Goal: Transaction & Acquisition: Register for event/course

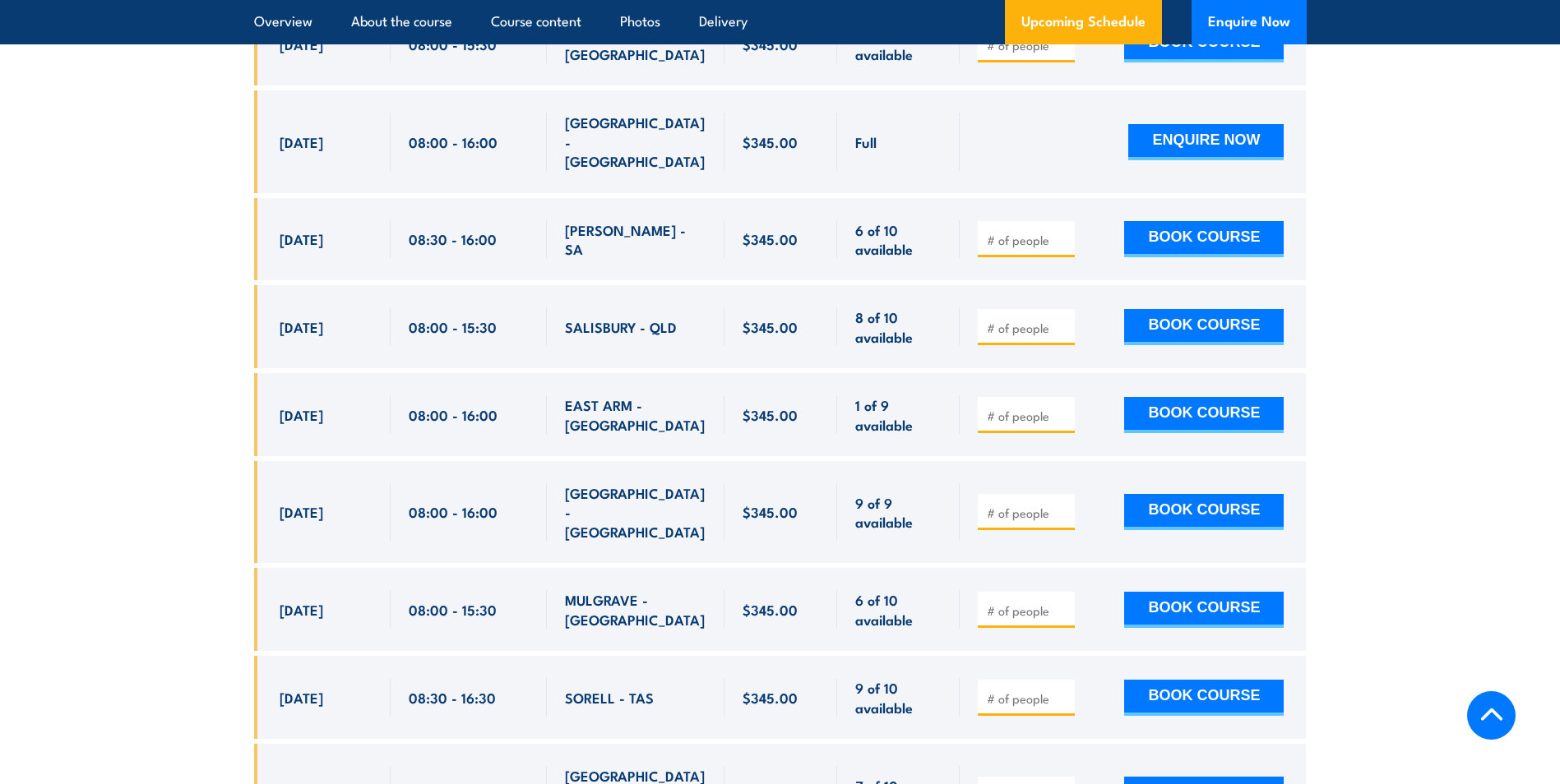
scroll to position [3193, 0]
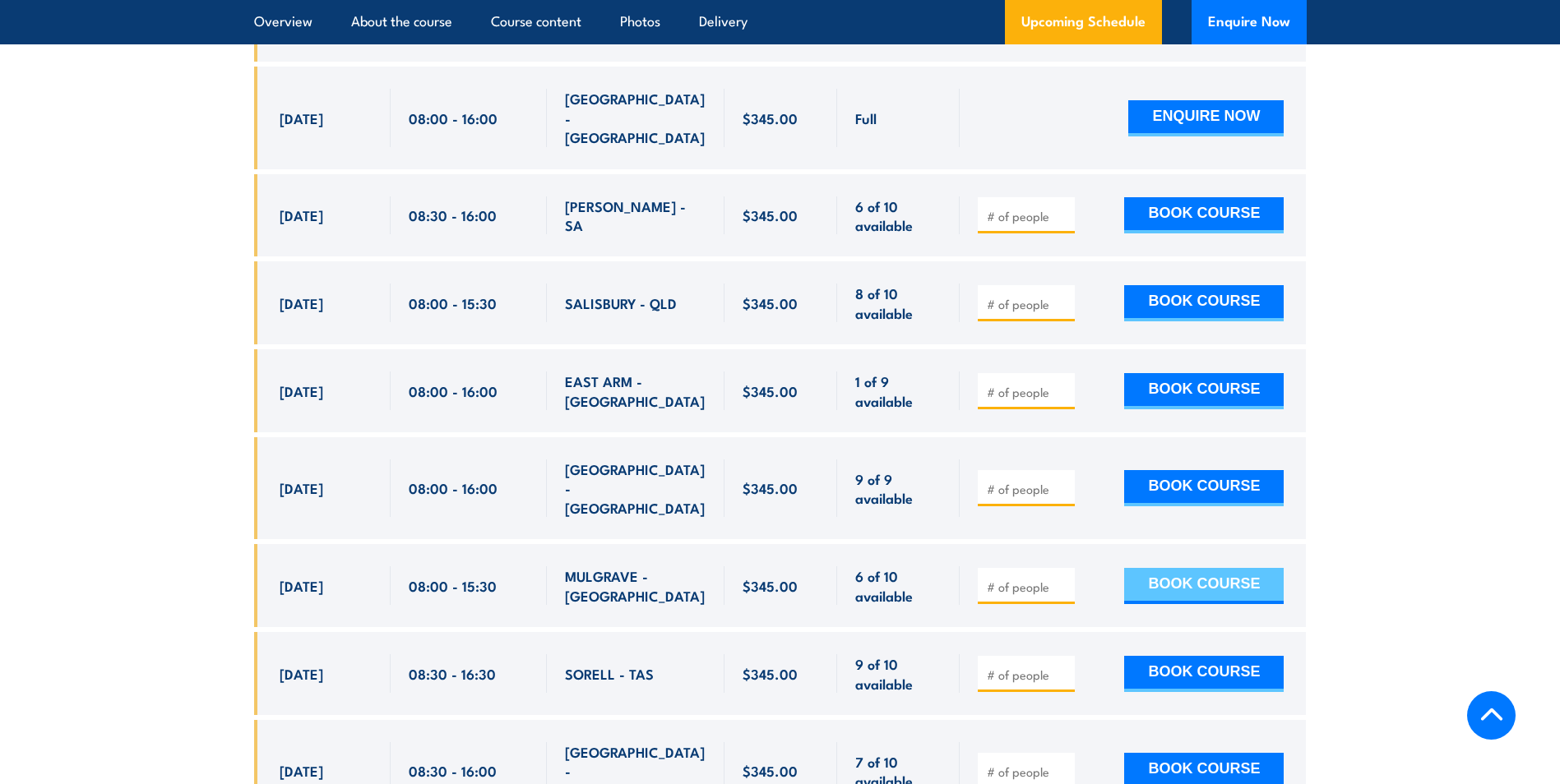
click at [1179, 568] on button "BOOK COURSE" at bounding box center [1203, 587] width 159 height 36
click at [1014, 578] on input "number" at bounding box center [1027, 587] width 82 height 17
type input "2"
click at [1172, 568] on button "BOOK COURSE" at bounding box center [1203, 587] width 159 height 36
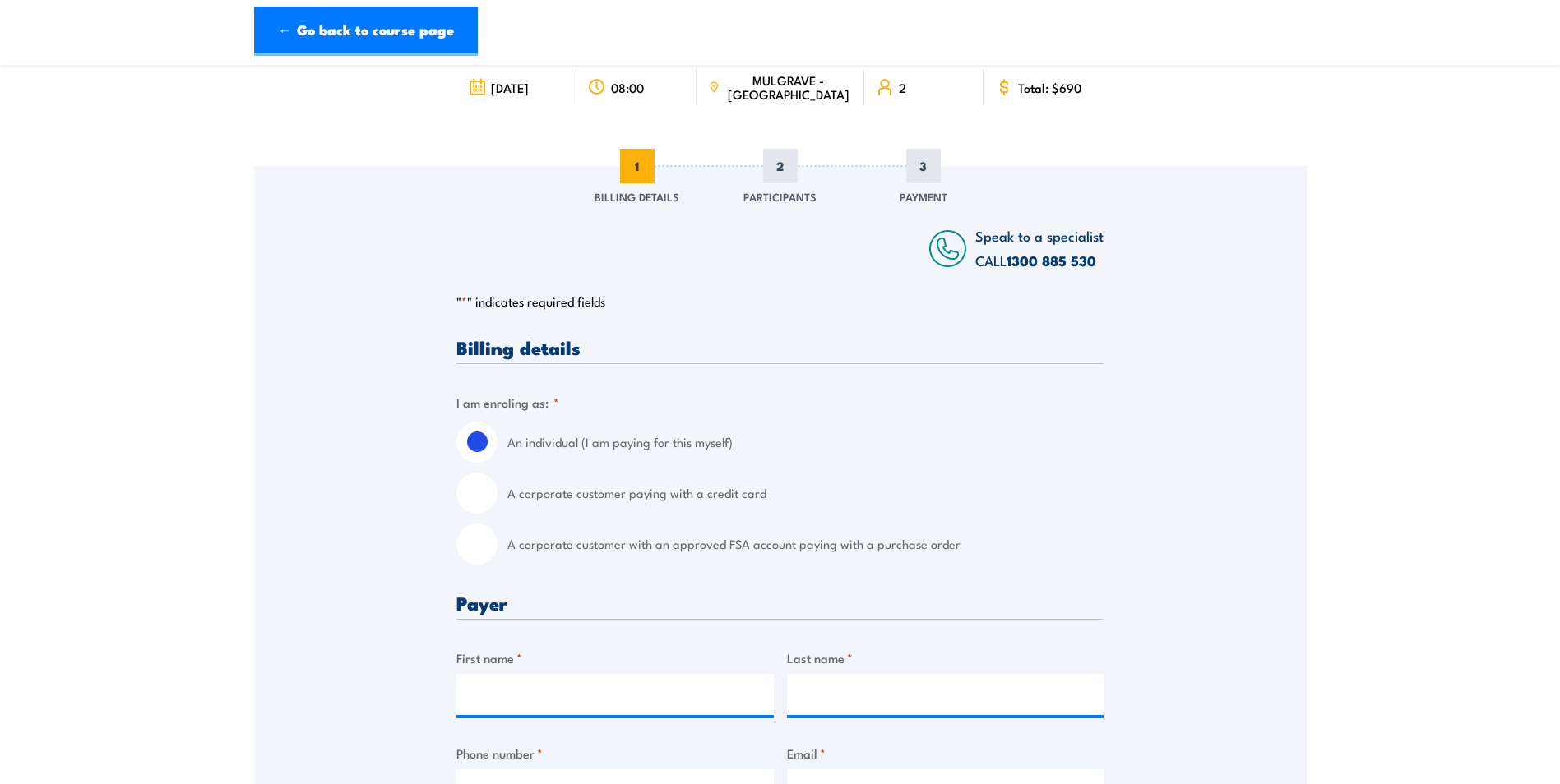
scroll to position [164, 0]
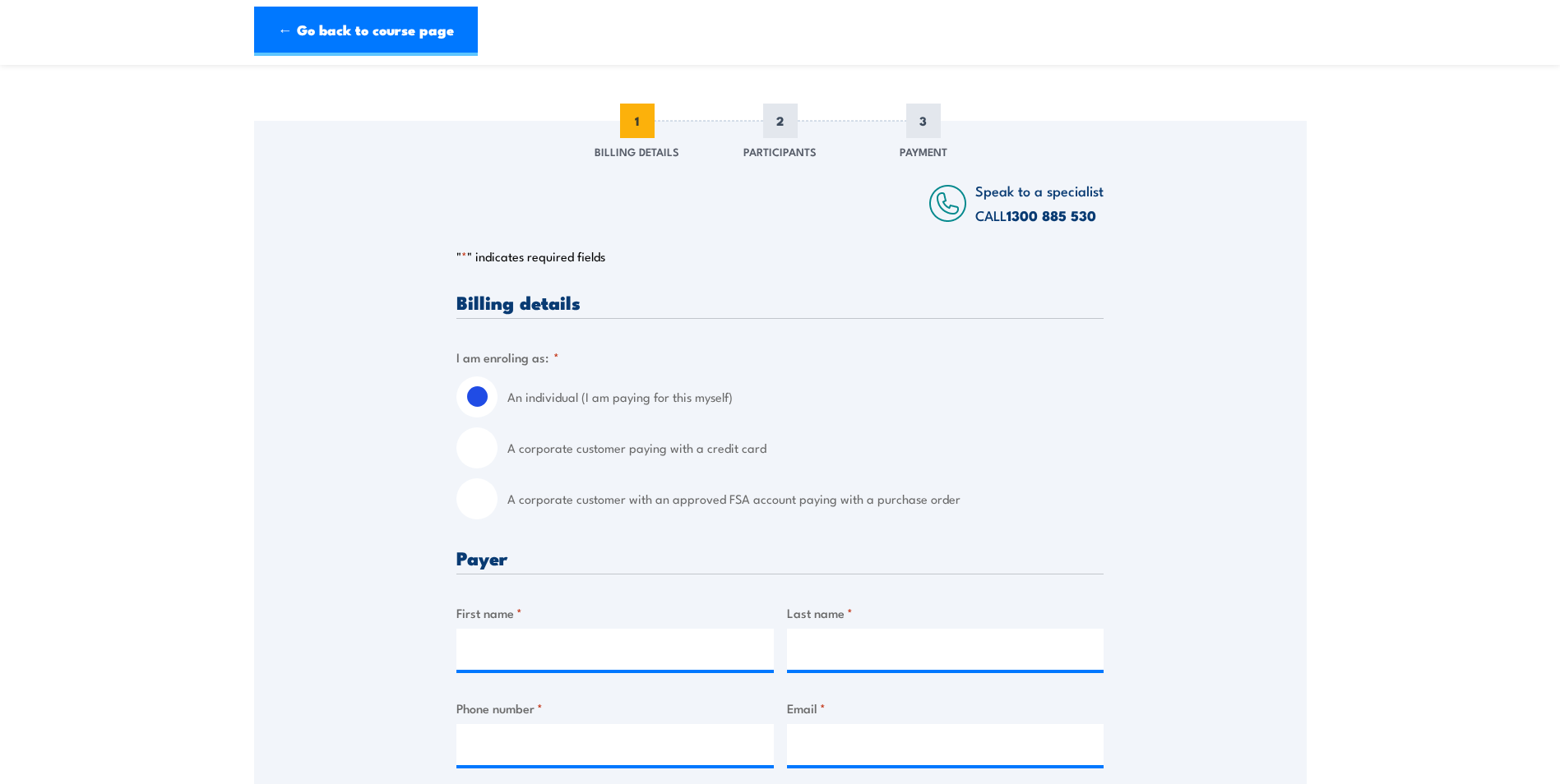
click at [488, 503] on input "A corporate customer with an approved FSA account paying with a purchase order" at bounding box center [477, 499] width 41 height 41
radio input "true"
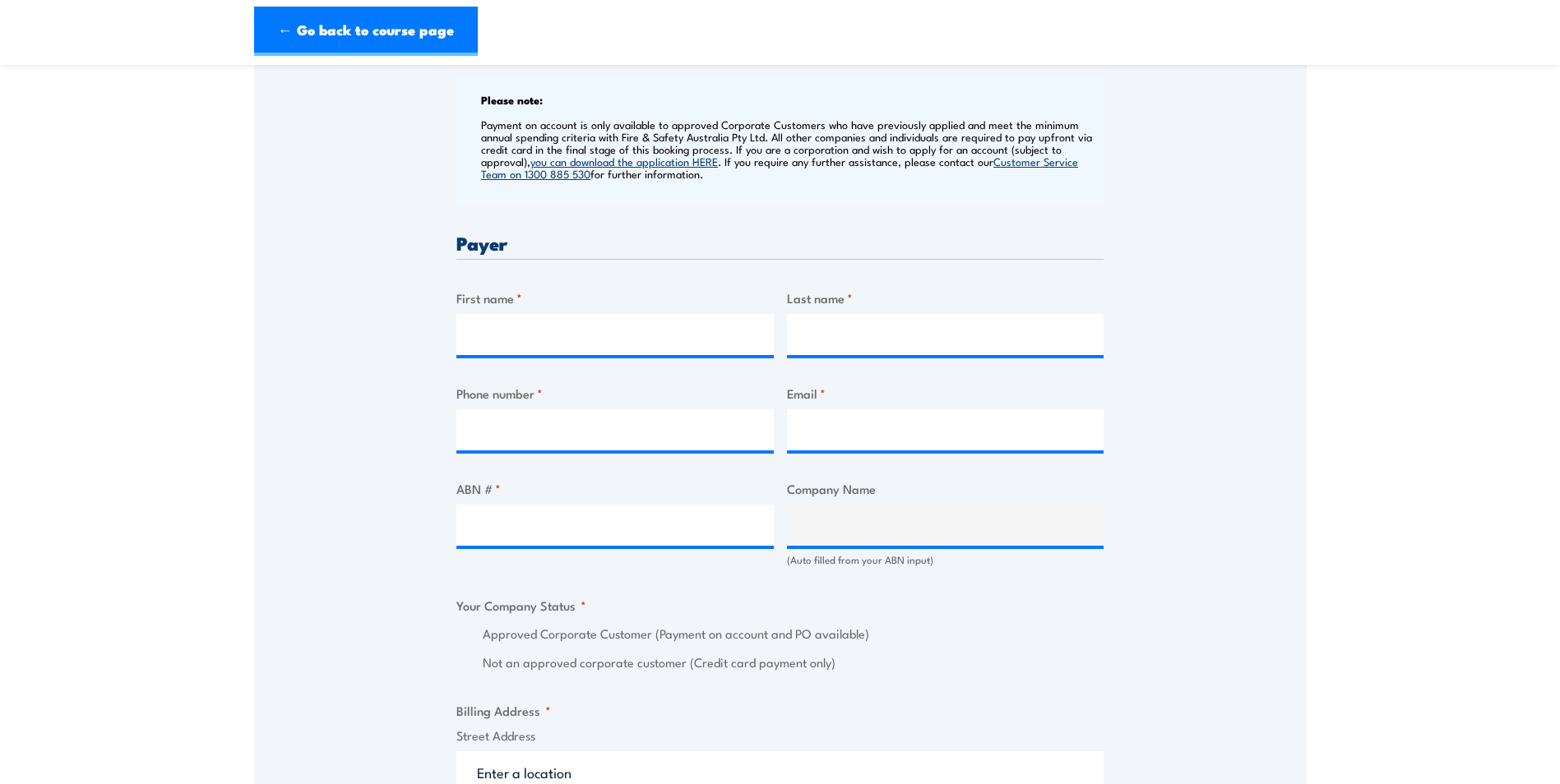
scroll to position [658, 0]
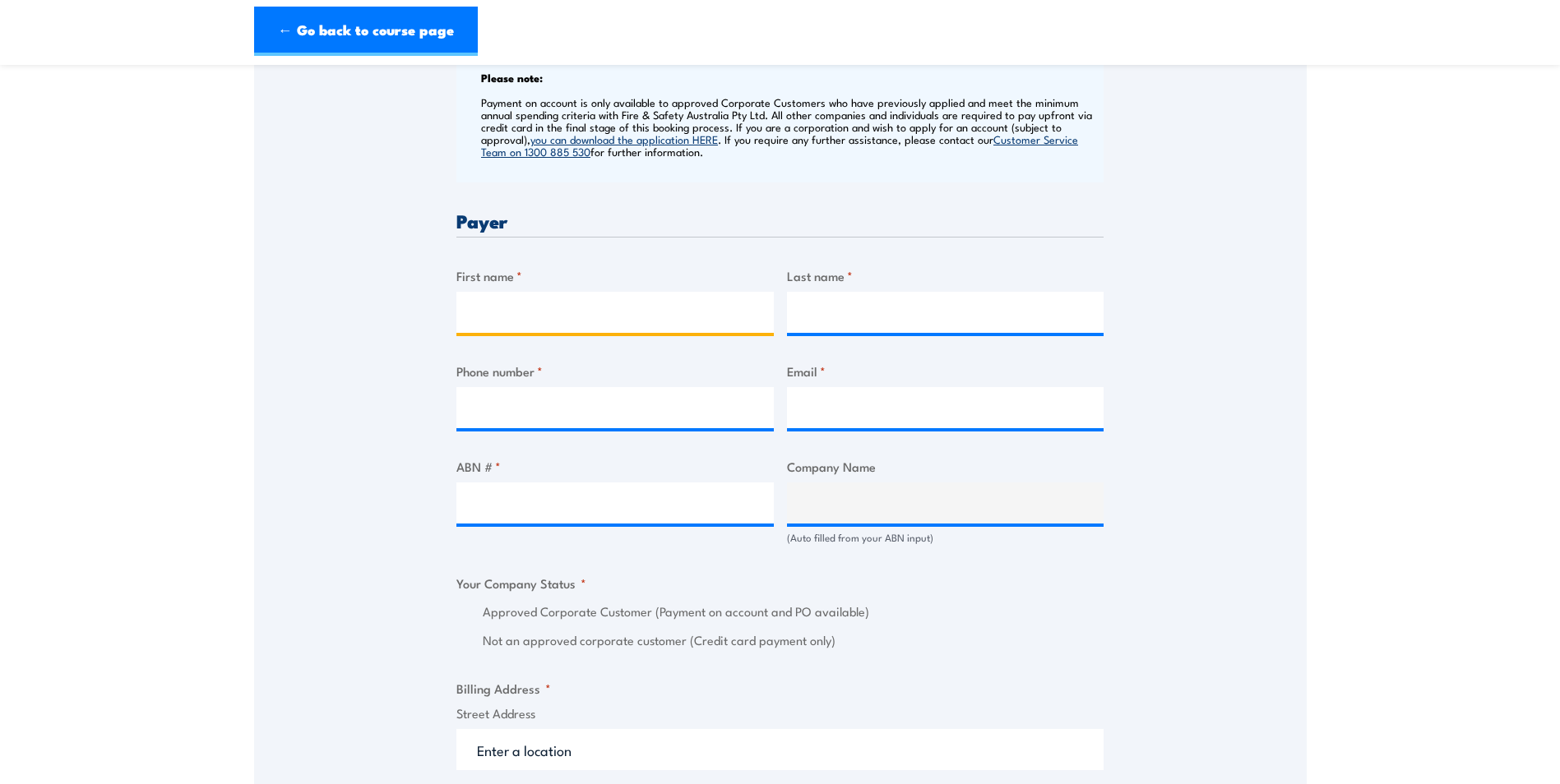
click at [522, 311] on input "First name *" at bounding box center [615, 312] width 317 height 41
type input "Michael"
type input "Orlando"
type input "0397094800"
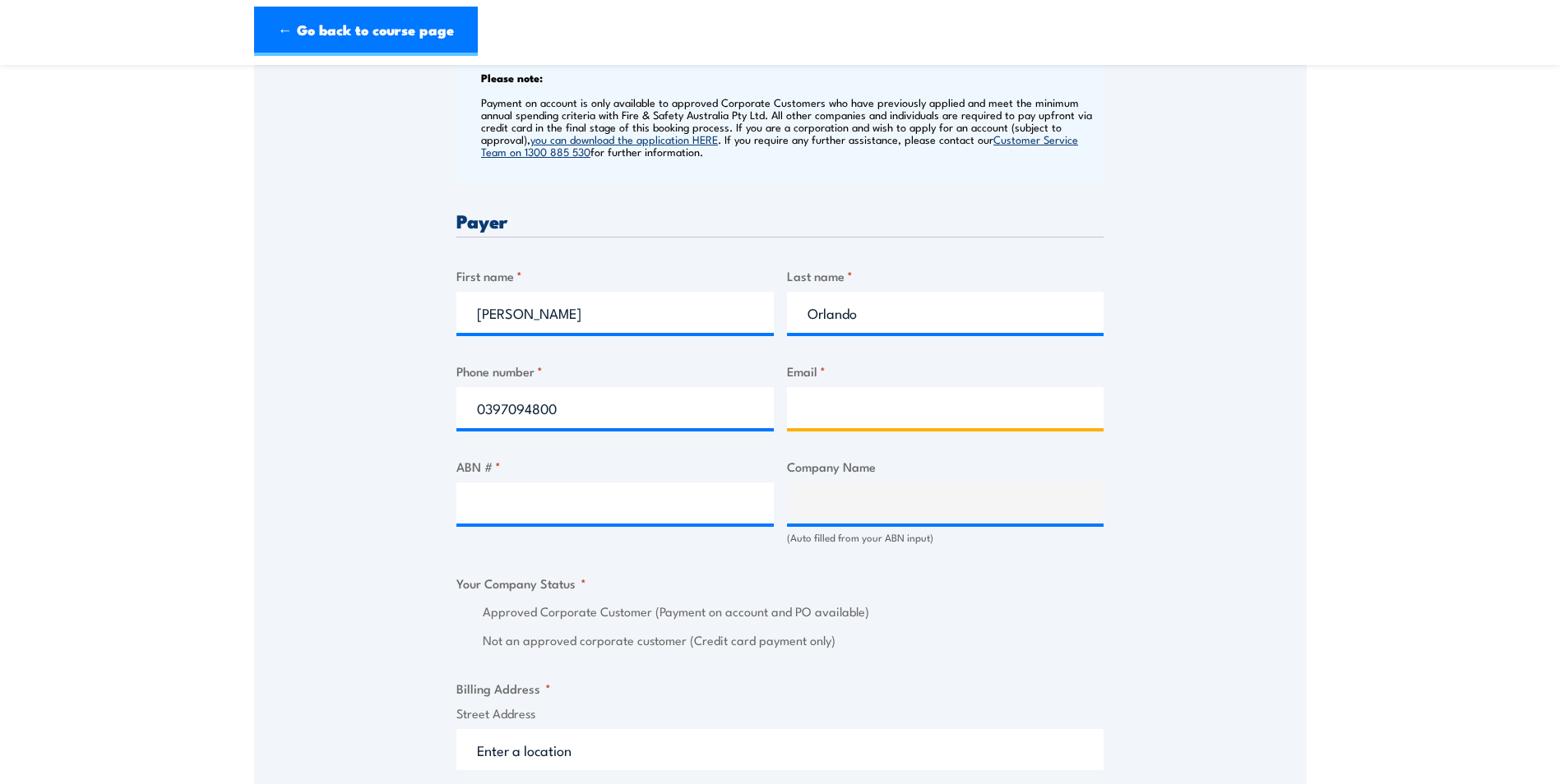
type input "abppurchasing@ixom.com"
click at [574, 414] on input "0397094800" at bounding box center [615, 408] width 317 height 41
drag, startPoint x: 574, startPoint y: 414, endPoint x: 448, endPoint y: 413, distance: 126.0
click at [448, 413] on div "Speak to a specialist CALL 1300 885 530 CALL 1300 885 530 " * " indicates requi…" at bounding box center [780, 535] width 1053 height 1814
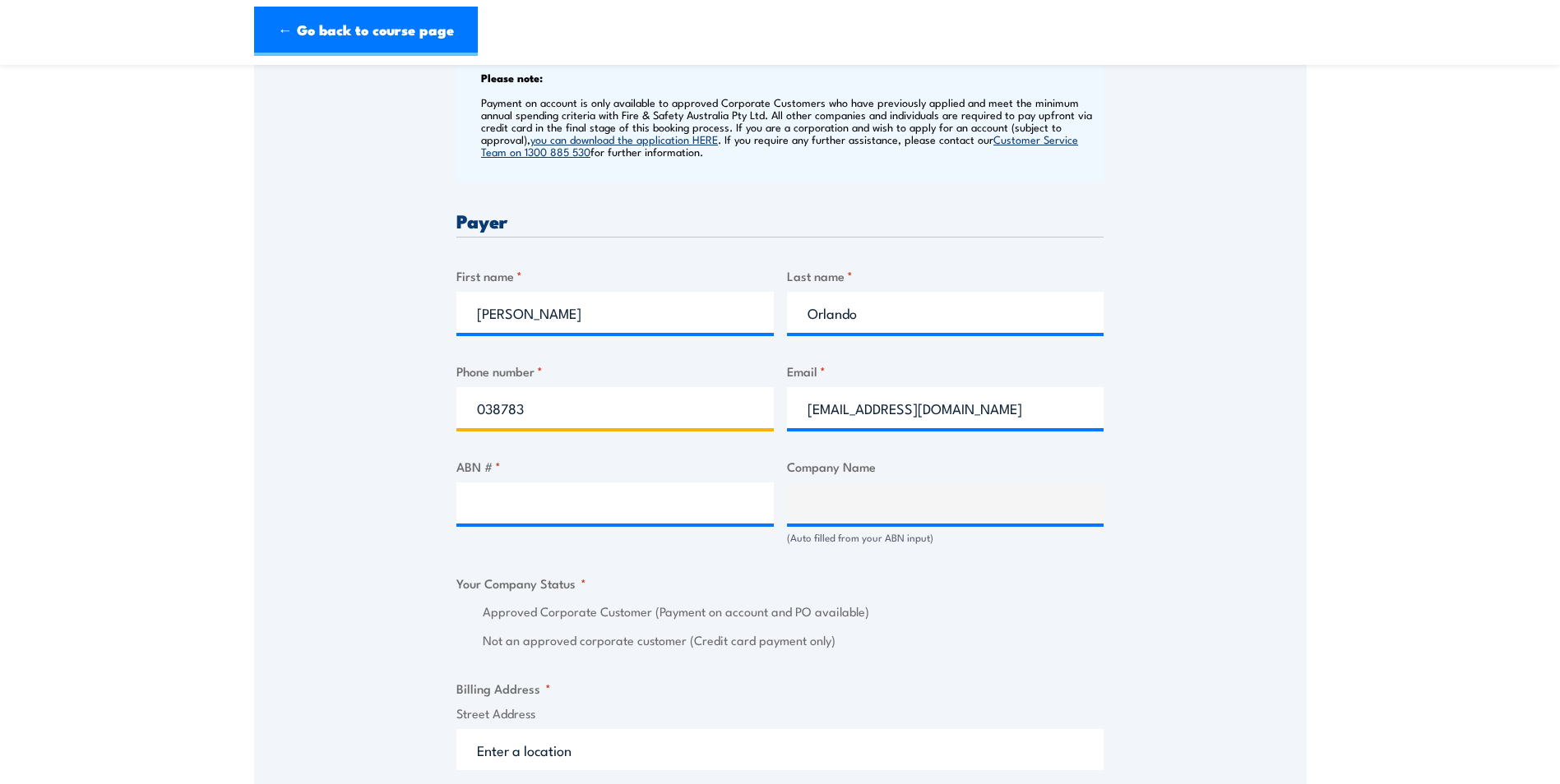
click at [497, 411] on input "038783" at bounding box center [615, 408] width 317 height 41
type input "0387835742"
click at [512, 496] on input "ABN # *" at bounding box center [615, 503] width 317 height 41
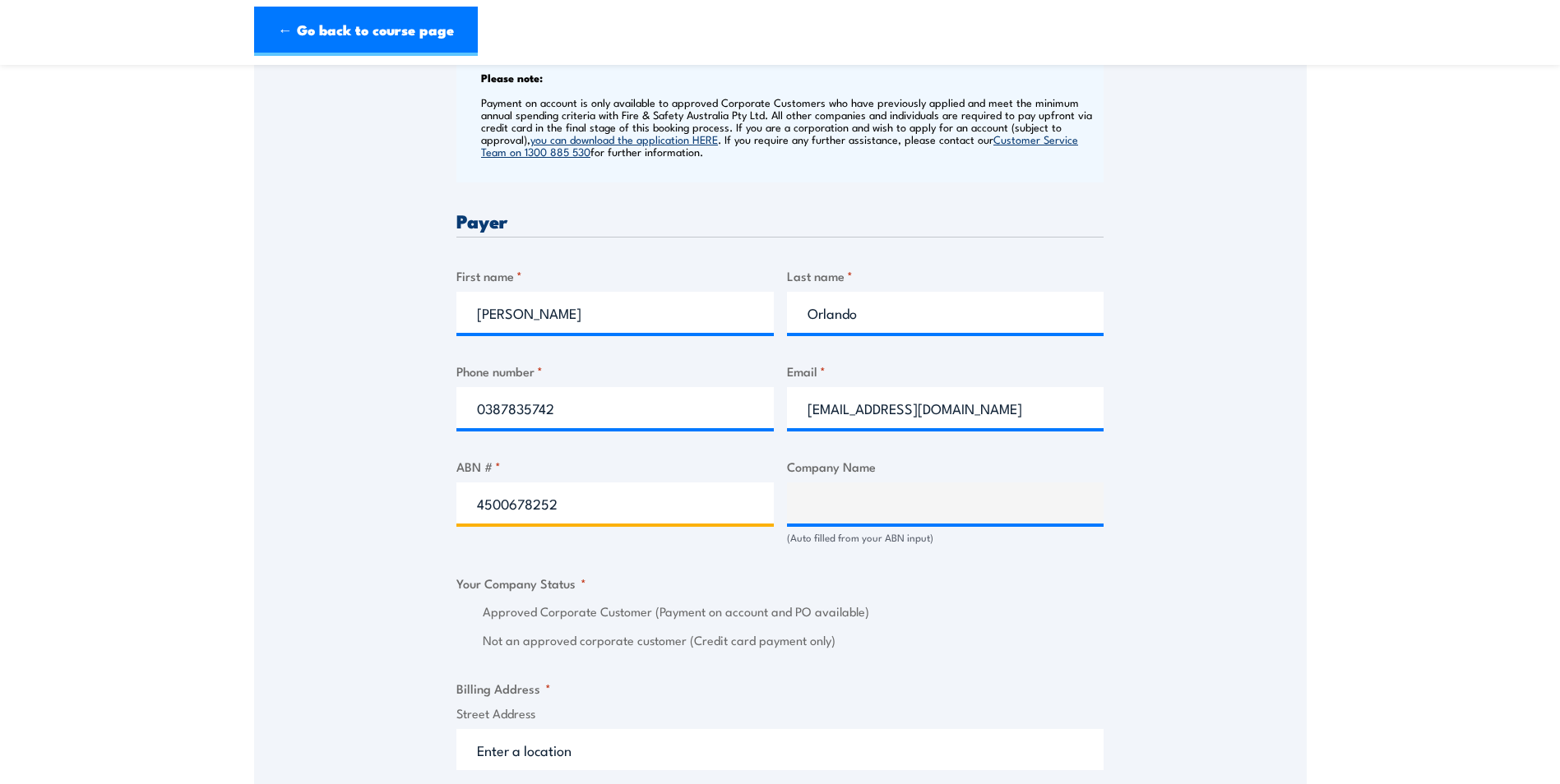
type input "45006782529"
type input "AUSTRALIAN BOTANICAL PRODUCTS PTY. LTD."
radio input "true"
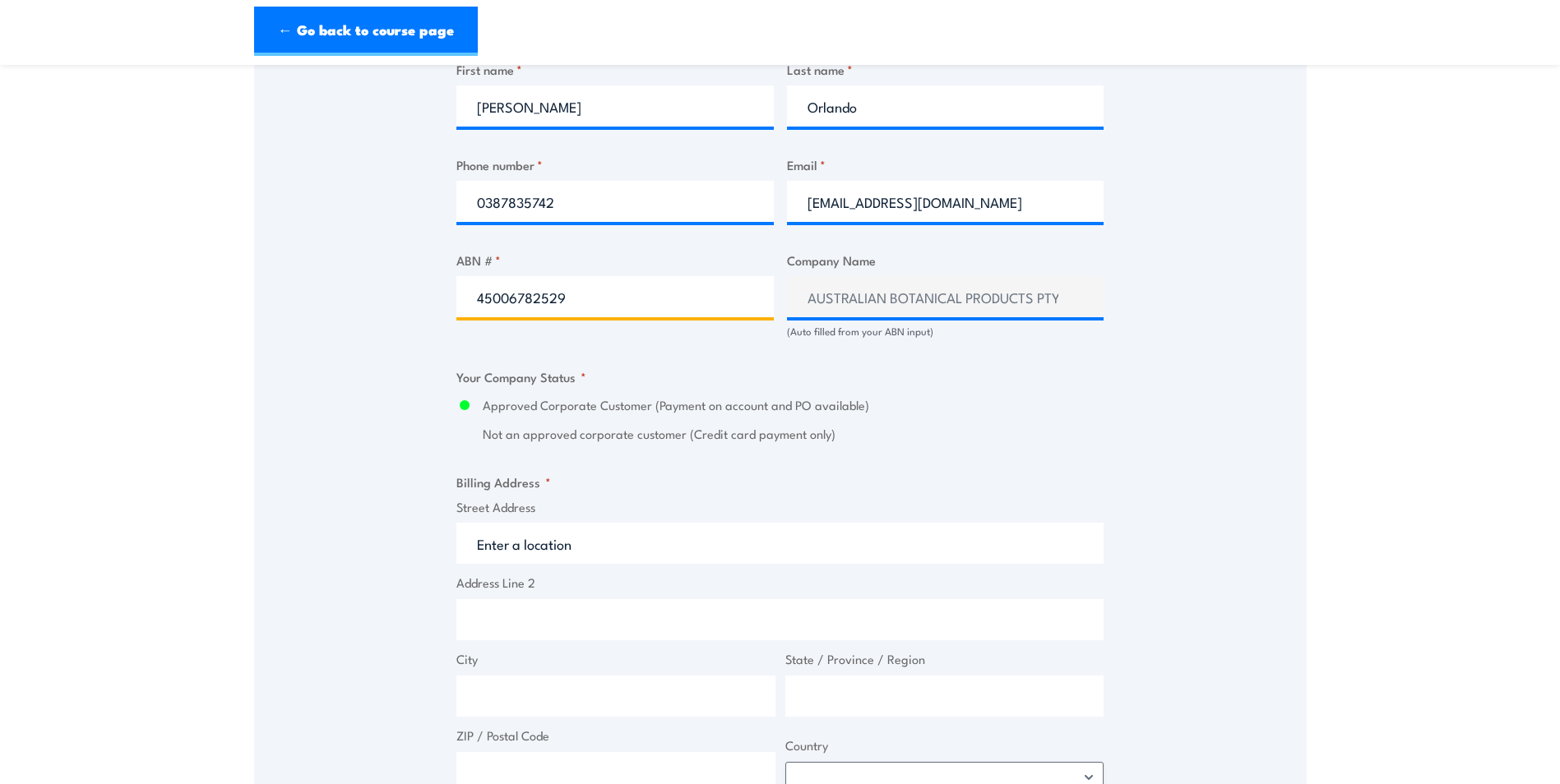
scroll to position [904, 0]
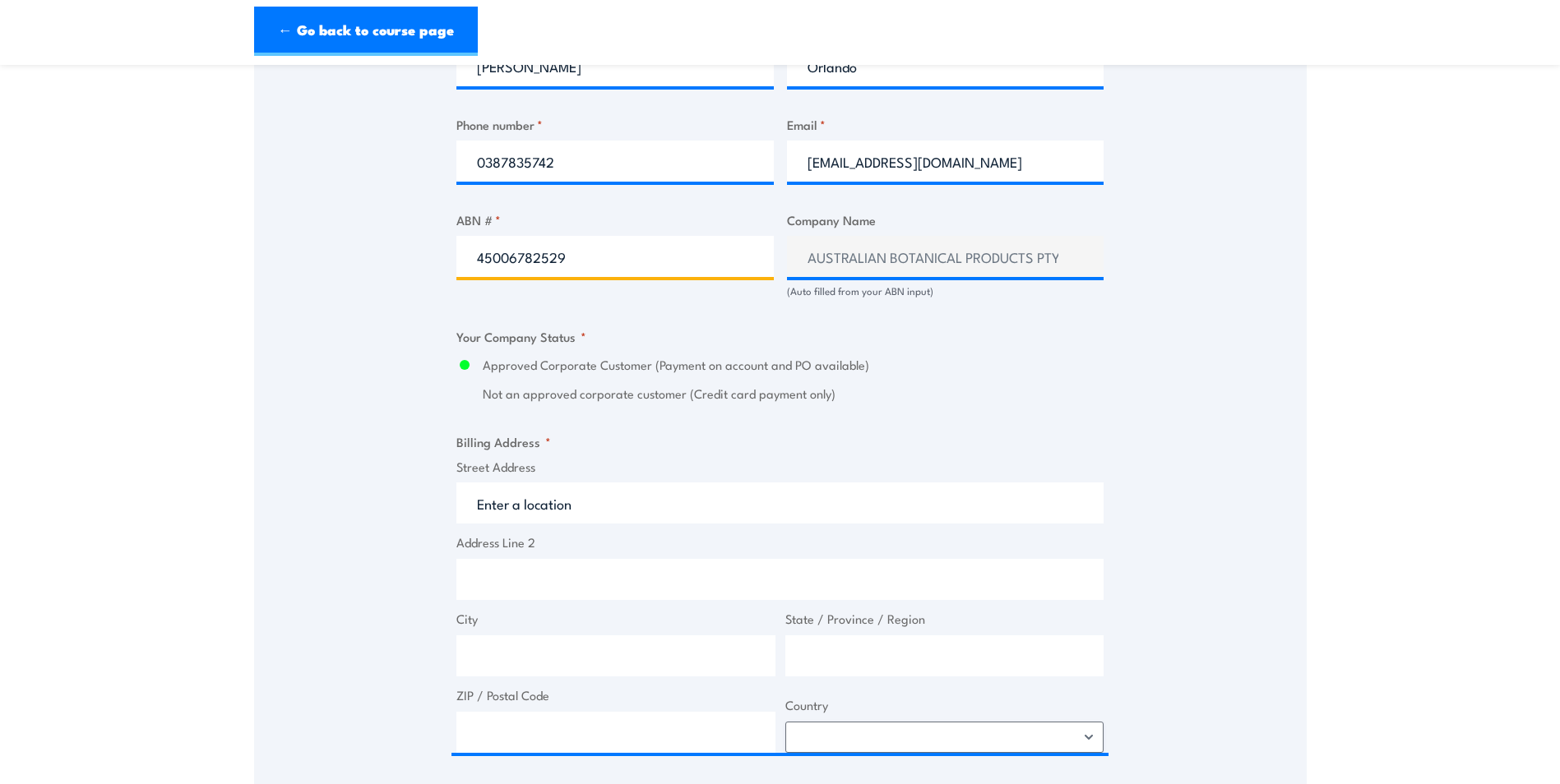
type input "45006782529"
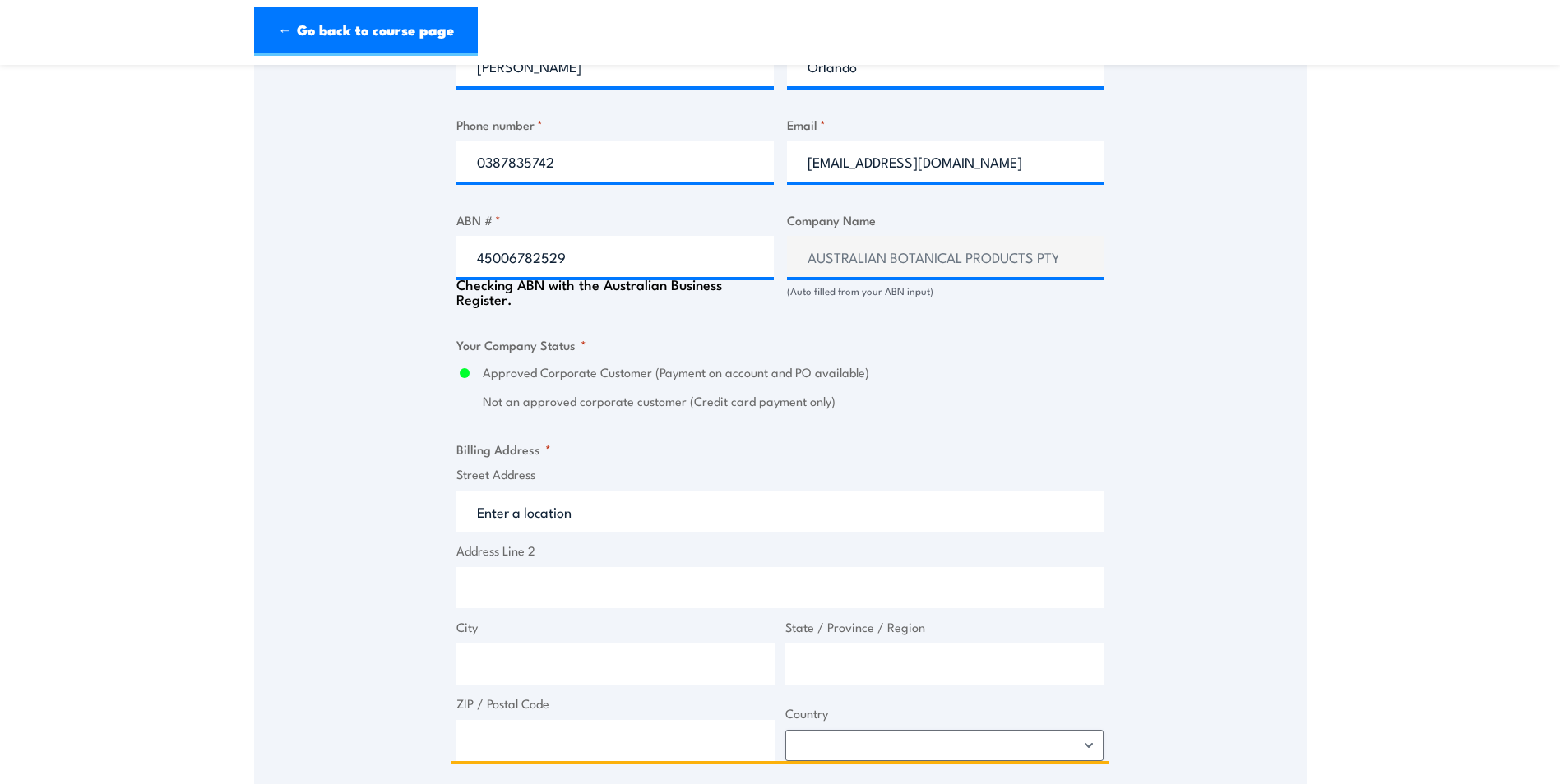
click at [514, 504] on input "Street Address" at bounding box center [779, 511] width 647 height 41
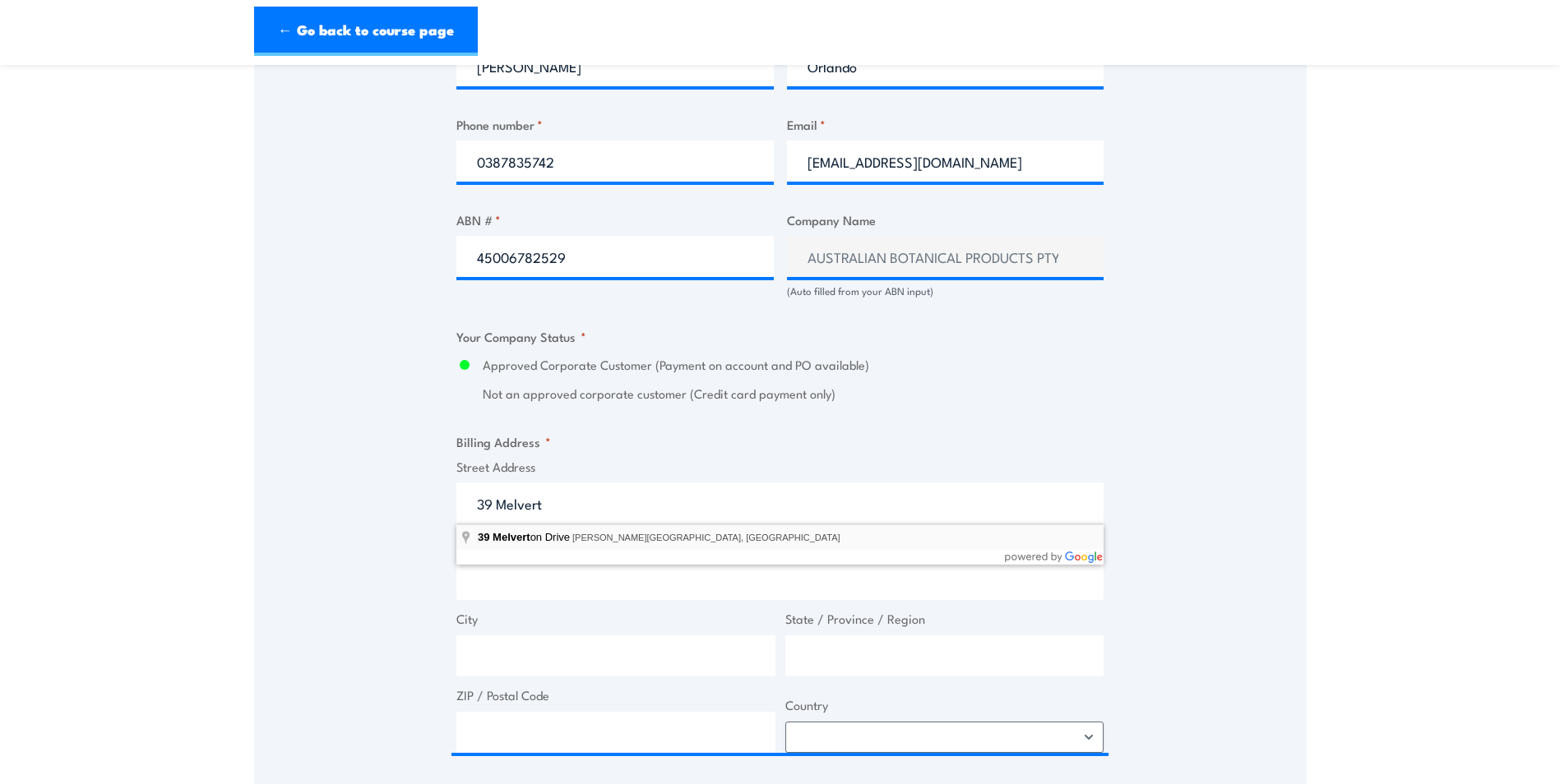
type input "39 Melverton Drive, Hallam VIC, Australia"
type input "39 Melverton Dr"
type input "Hallam"
type input "Victoria"
type input "3803"
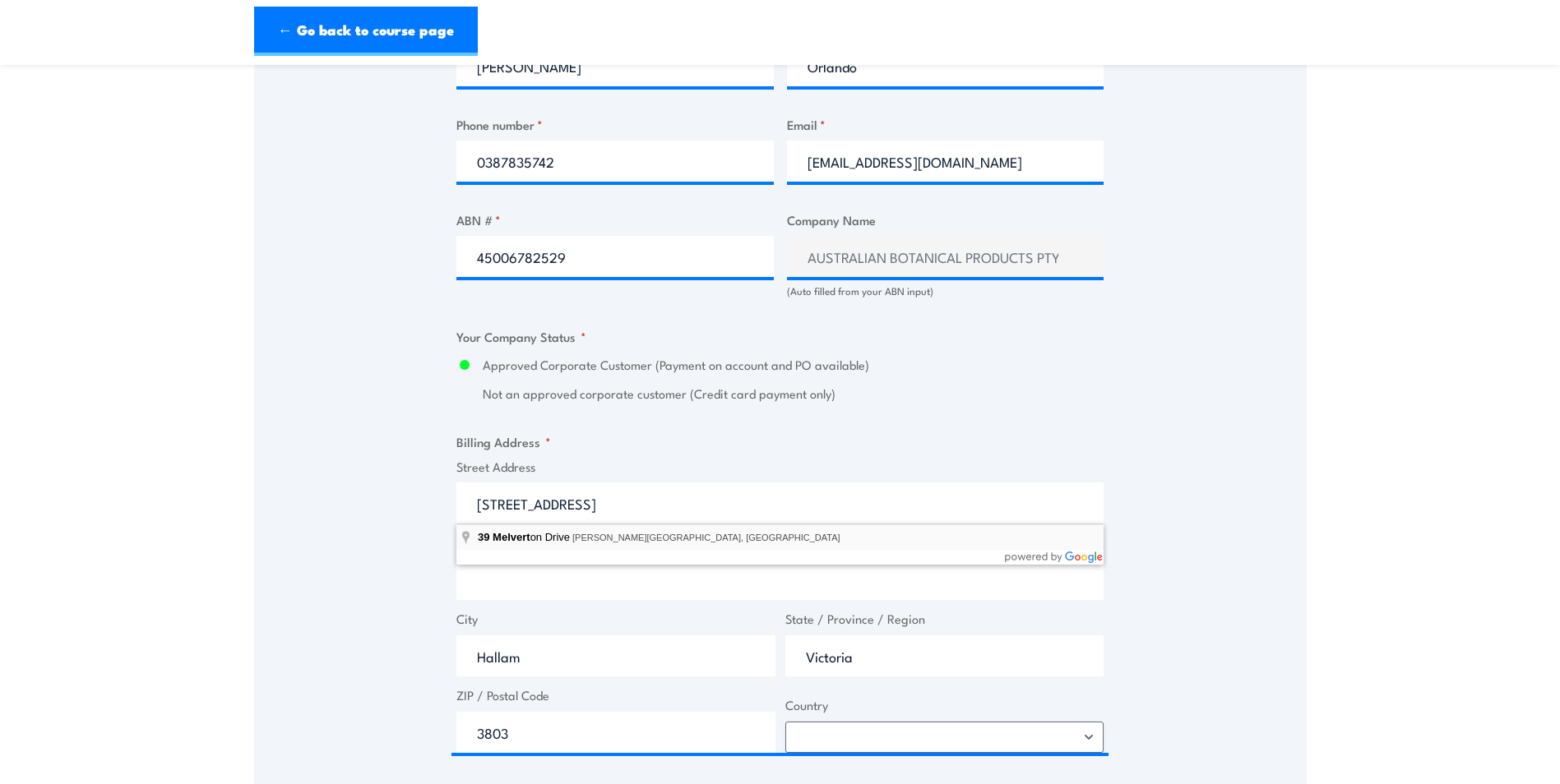
select select "Australia"
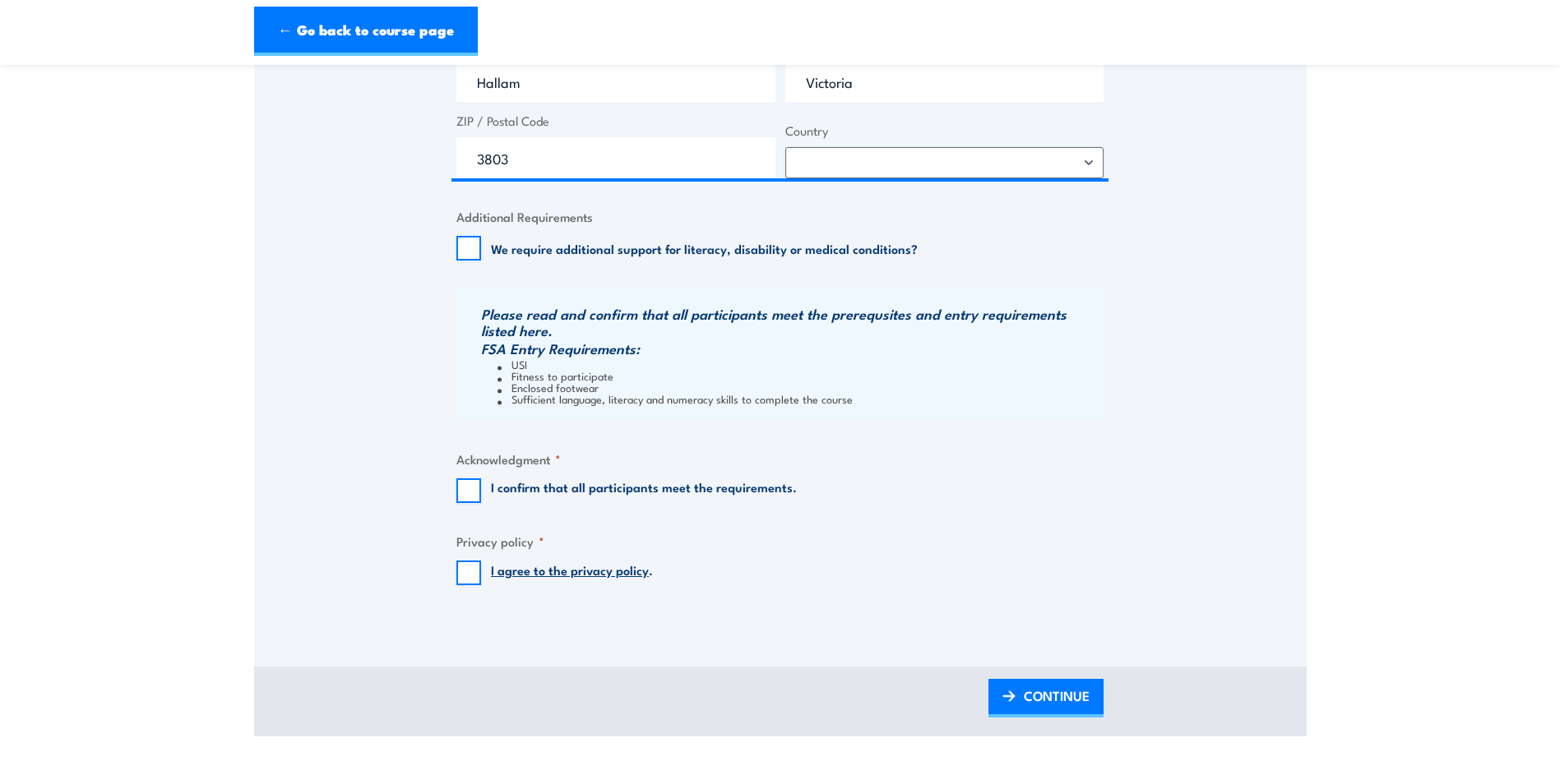
scroll to position [1480, 0]
click at [469, 494] on input "I confirm that all participants meet the requirements." at bounding box center [468, 490] width 25 height 25
checkbox input "true"
click at [469, 574] on input "I agree to the privacy policy ." at bounding box center [468, 573] width 25 height 25
checkbox input "true"
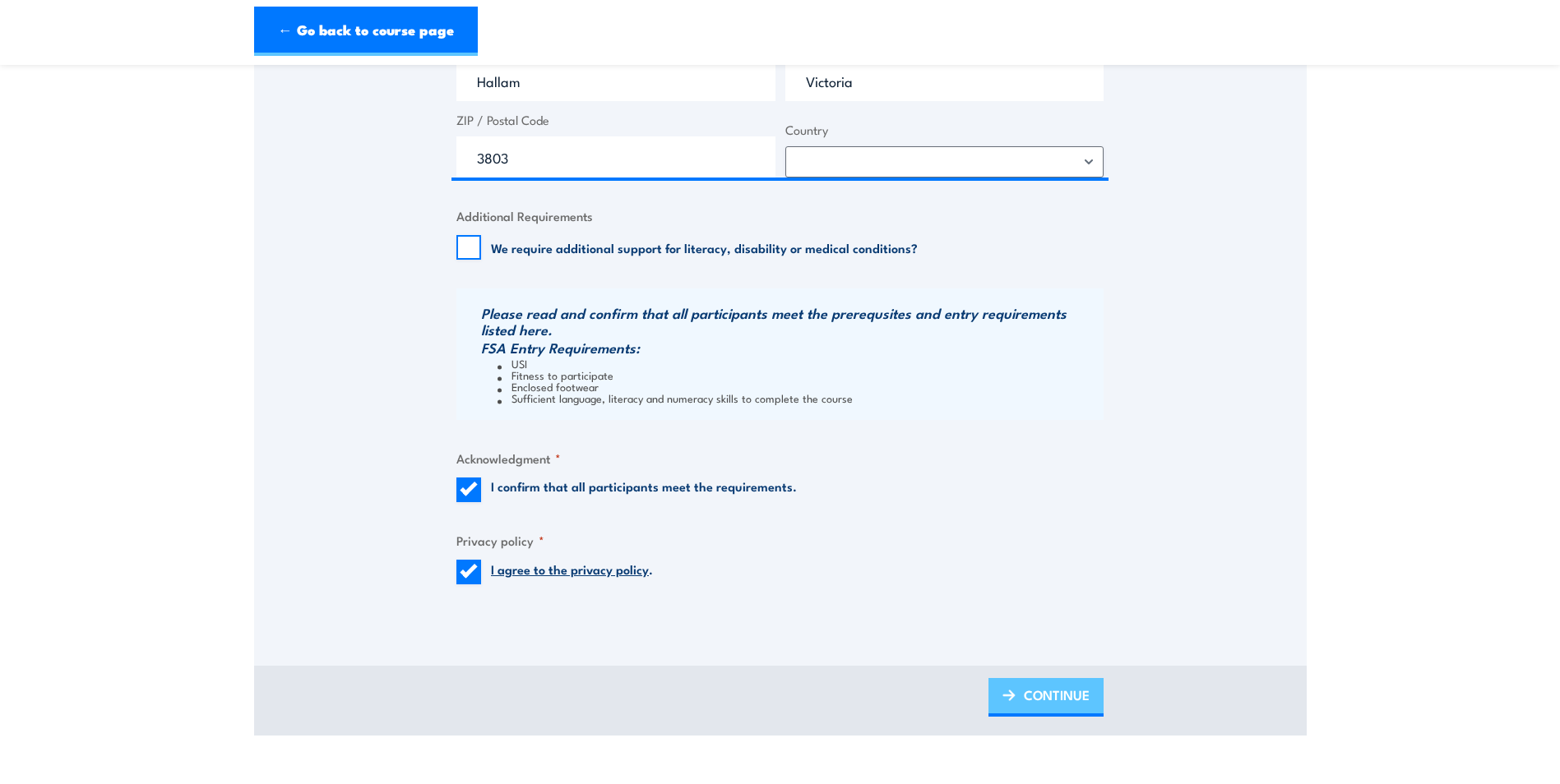
click at [1050, 692] on span "CONTINUE" at bounding box center [1057, 695] width 66 height 44
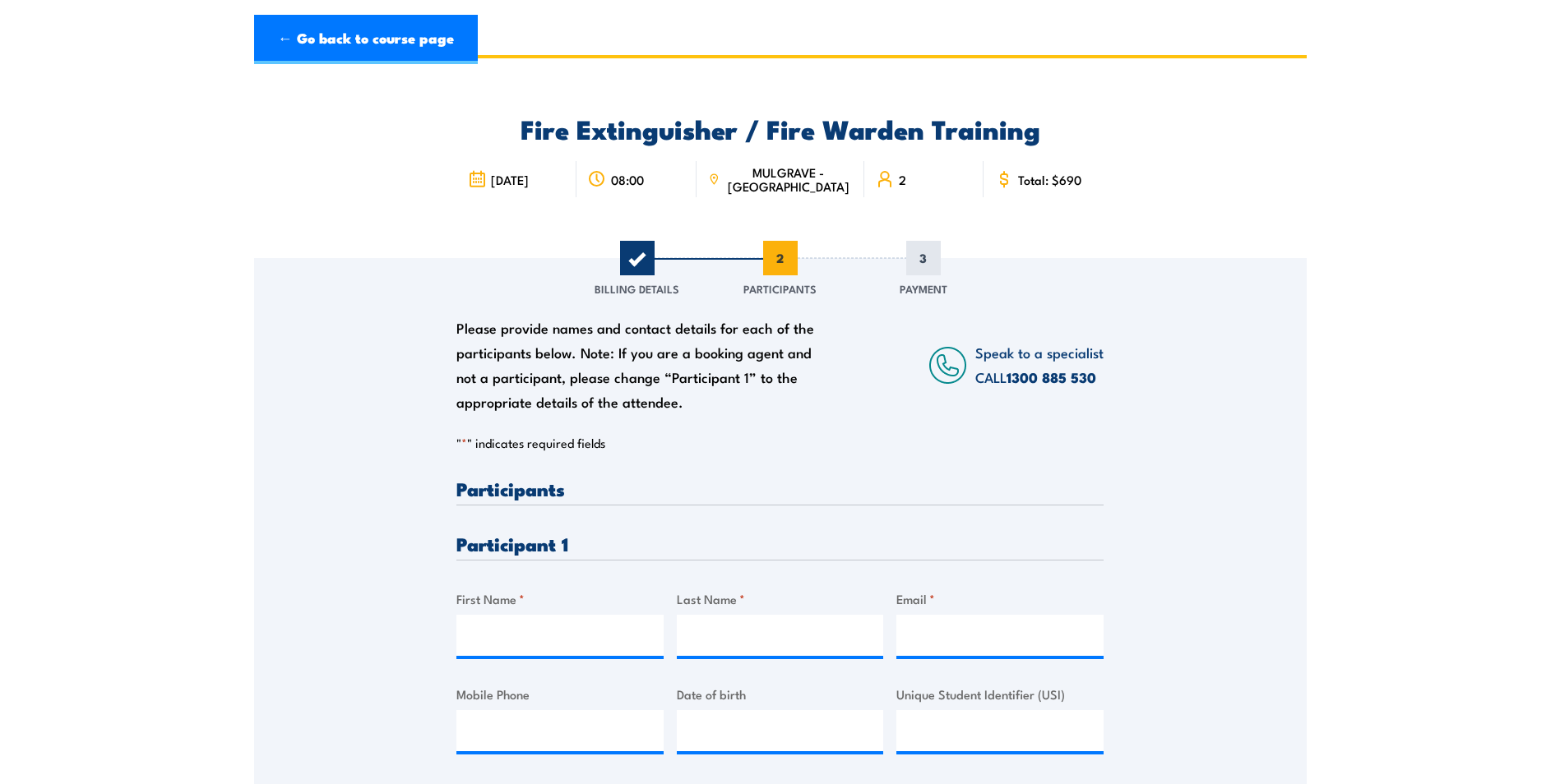
scroll to position [0, 0]
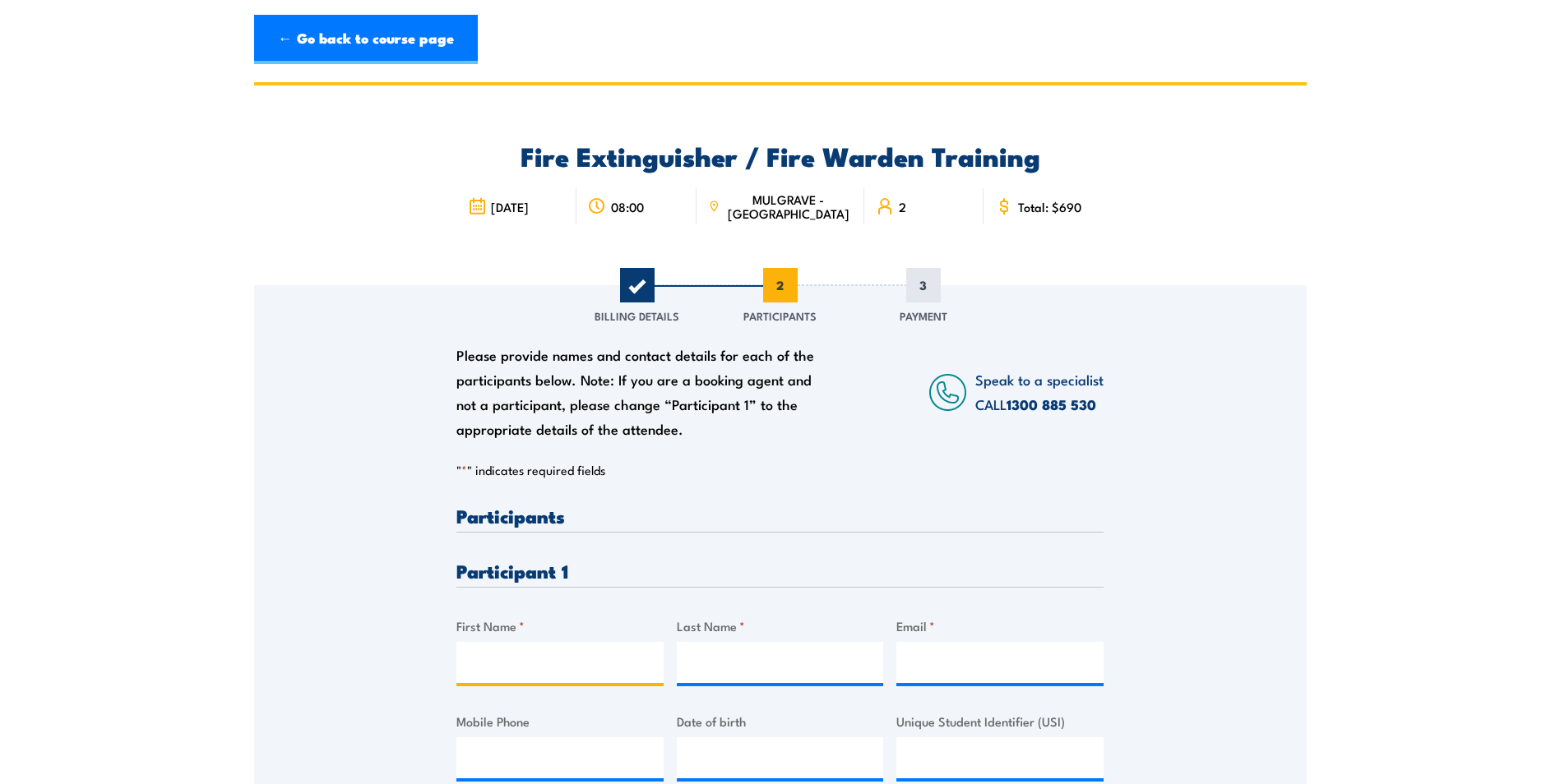
click at [545, 668] on input "First Name *" at bounding box center [559, 663] width 207 height 41
type input "k"
type input "Kevin"
click at [727, 667] on input "Last Name *" at bounding box center [780, 663] width 207 height 41
type input "Mills"
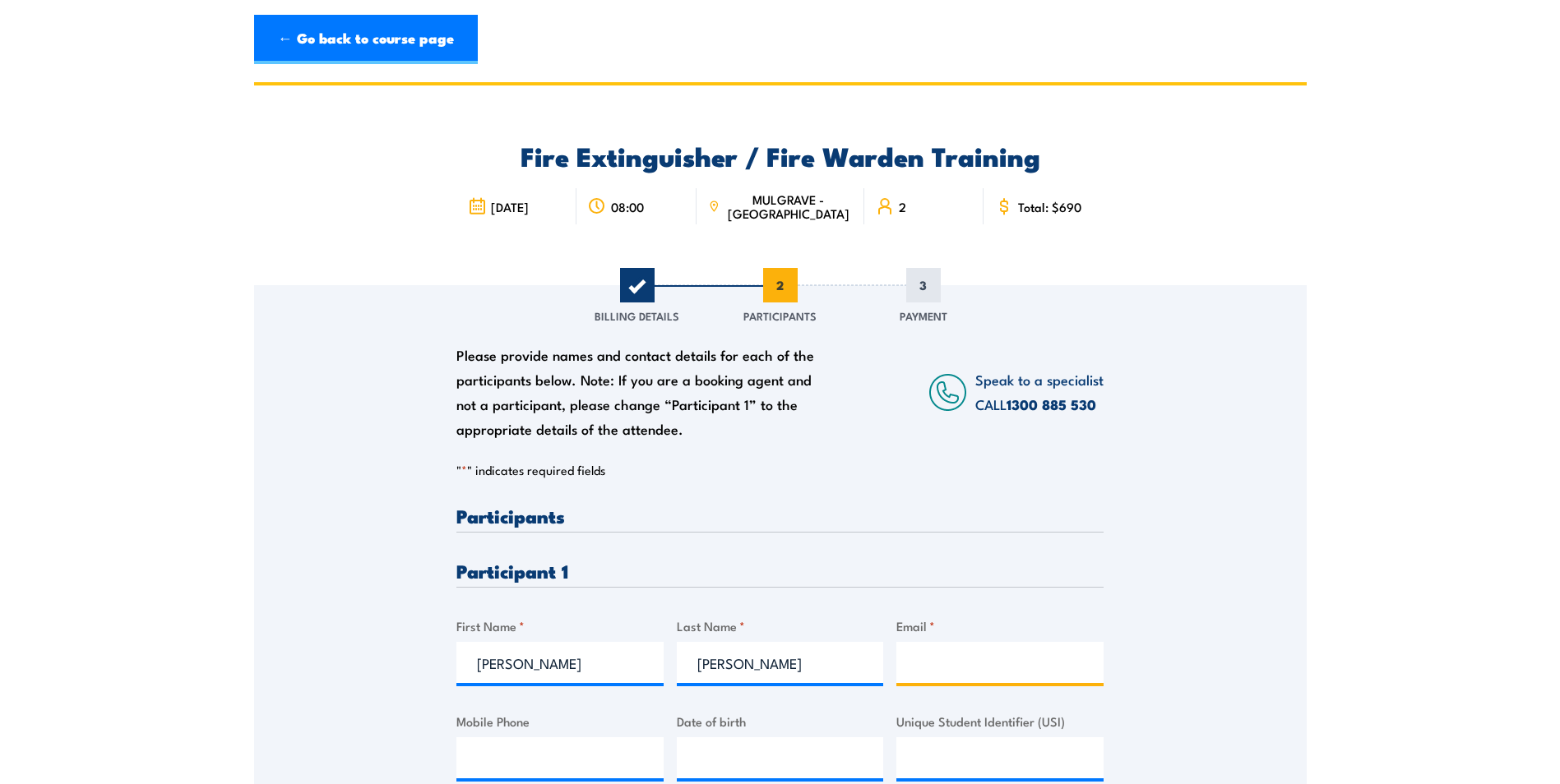
click at [912, 667] on input "Email *" at bounding box center [1000, 663] width 207 height 41
click at [963, 667] on input "Email *" at bounding box center [1000, 663] width 207 height 41
type input "kevin.mills@ixom.com"
click at [526, 758] on input "Mobile Phone" at bounding box center [559, 758] width 207 height 41
click at [516, 750] on input "Mobile Phone" at bounding box center [559, 758] width 207 height 41
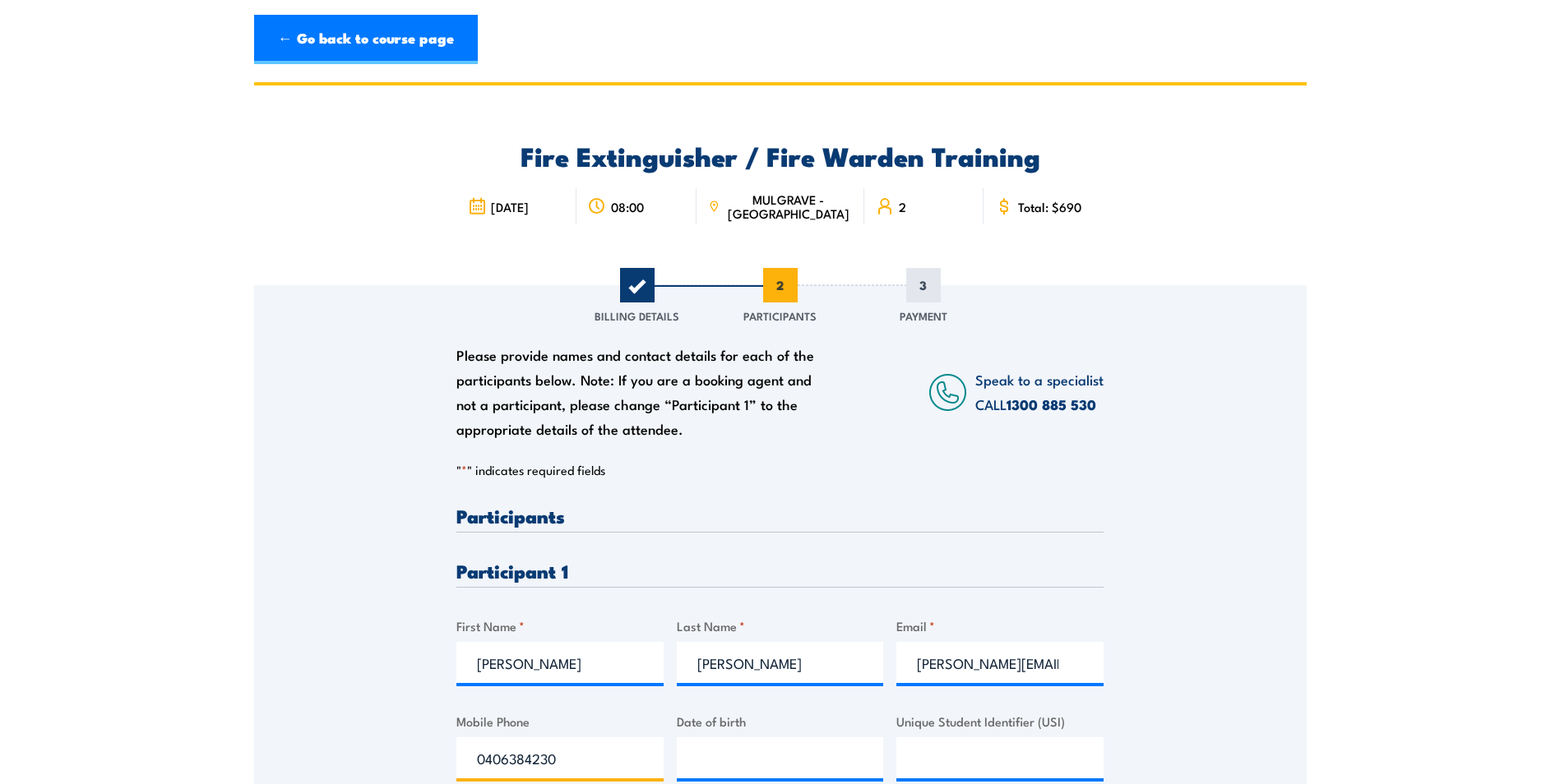
type input "0406384230"
type input "__/__/____"
click at [737, 761] on input "__/__/____" at bounding box center [780, 758] width 207 height 41
type input "29/07/1985"
click at [949, 762] on input "Unique Student Identifier (USI)" at bounding box center [1000, 758] width 207 height 41
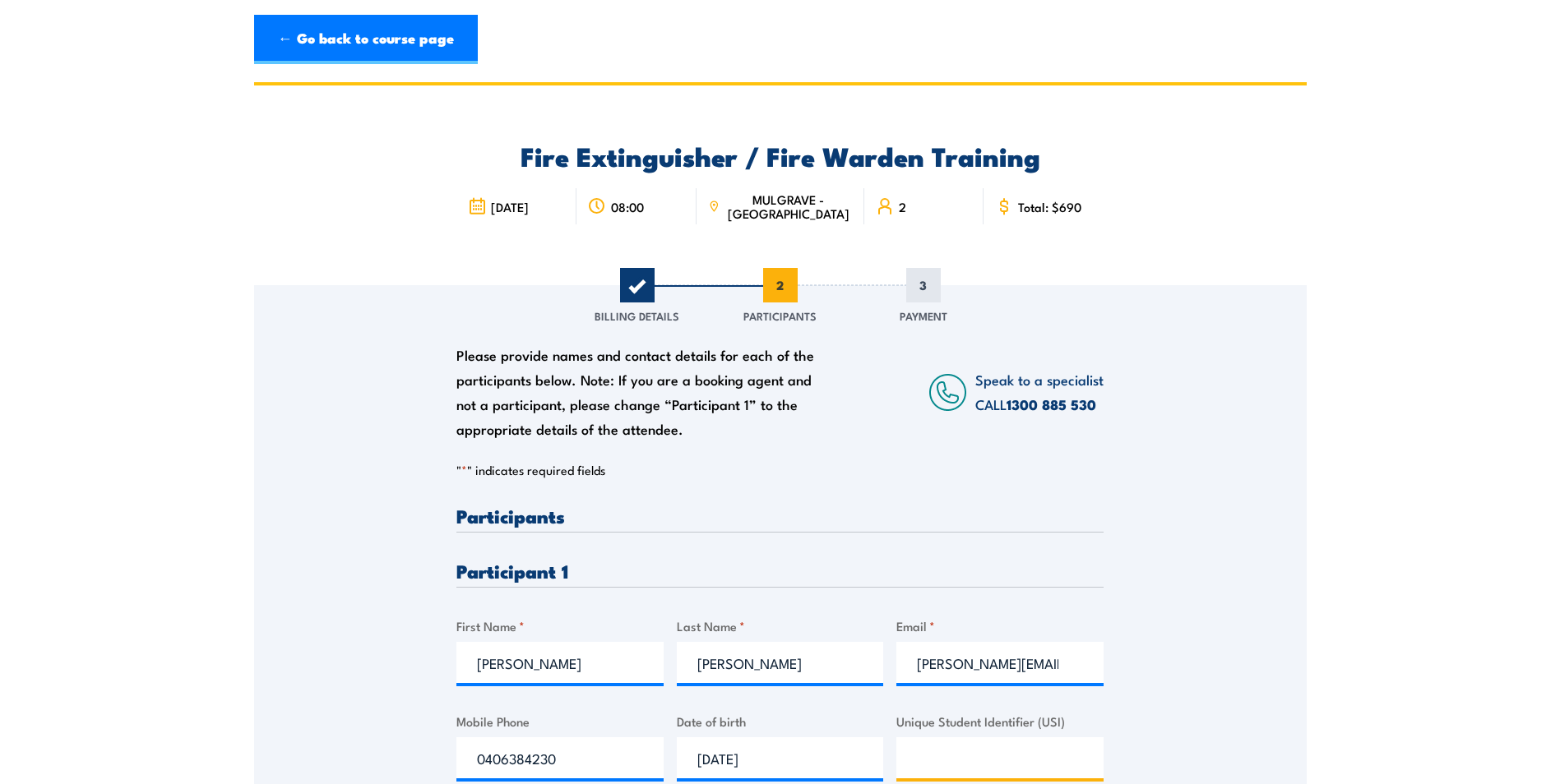
click at [929, 763] on input "Unique Student Identifier (USI)" at bounding box center [1000, 758] width 207 height 41
paste input "ZJAS5PE62L"
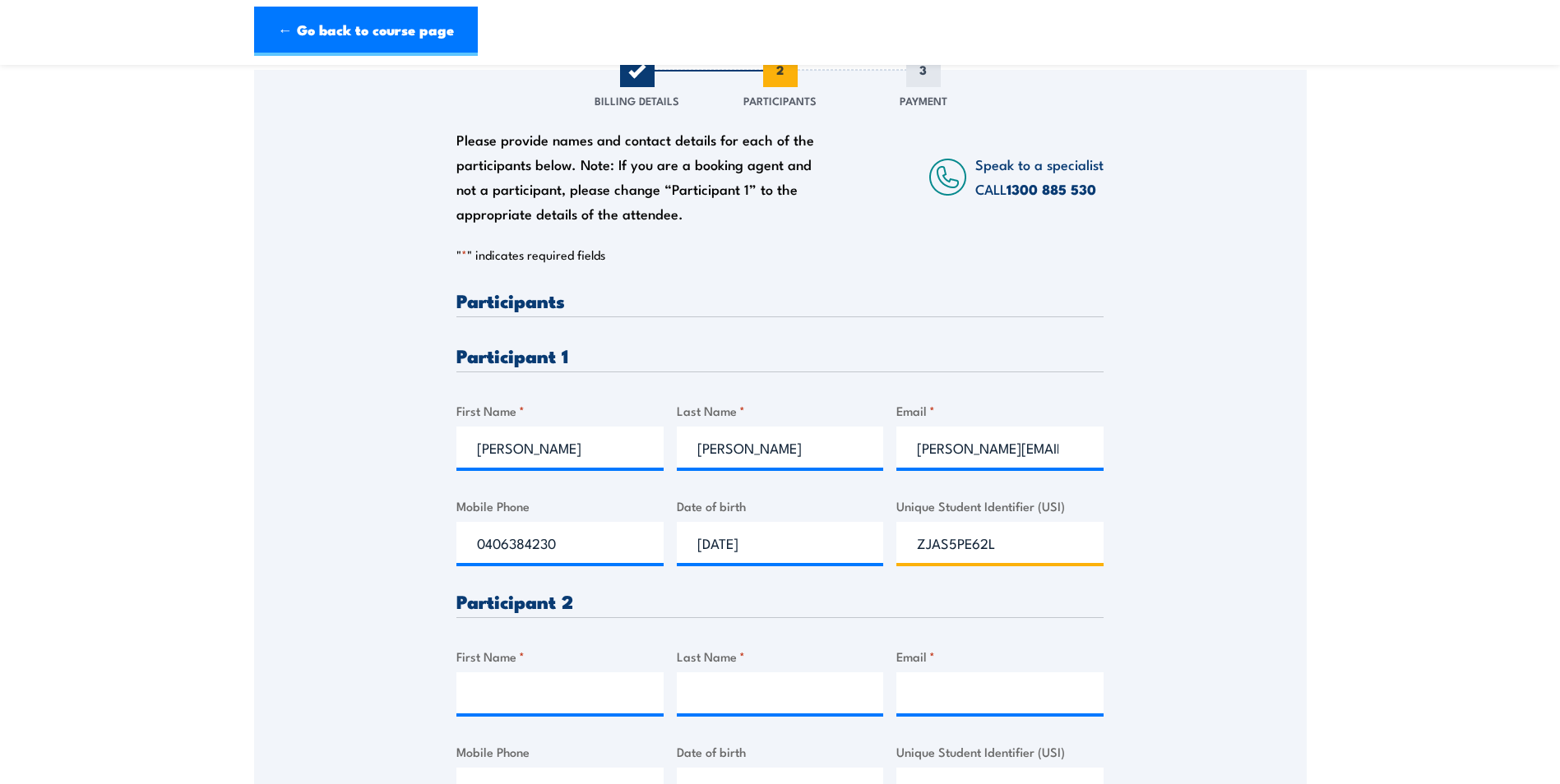
scroll to position [246, 0]
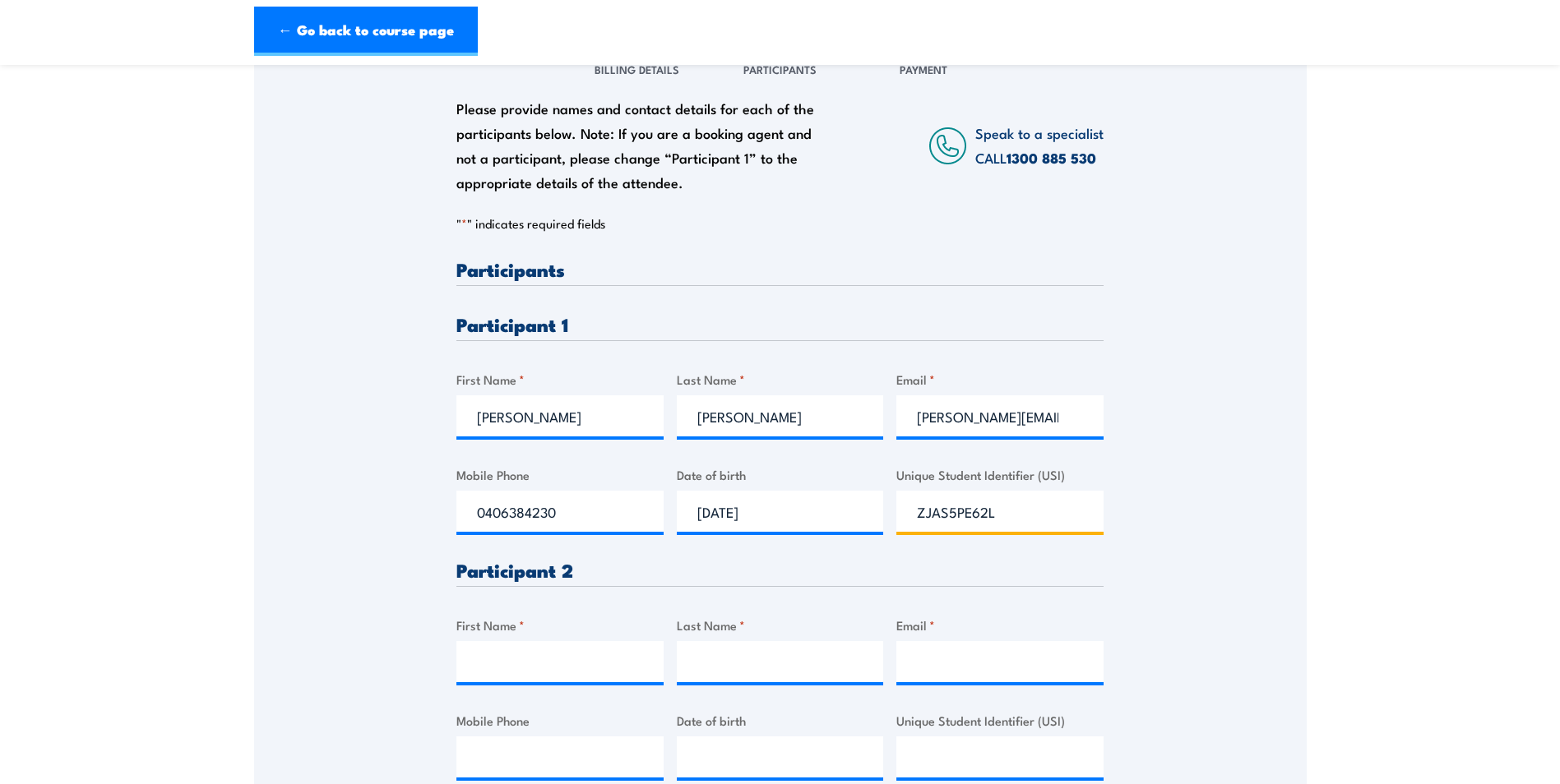
type input "ZJAS5PE62L"
click at [475, 663] on input "First Name *" at bounding box center [559, 662] width 207 height 41
type input "Arkar"
click at [717, 666] on input "Last Name *" at bounding box center [780, 662] width 207 height 41
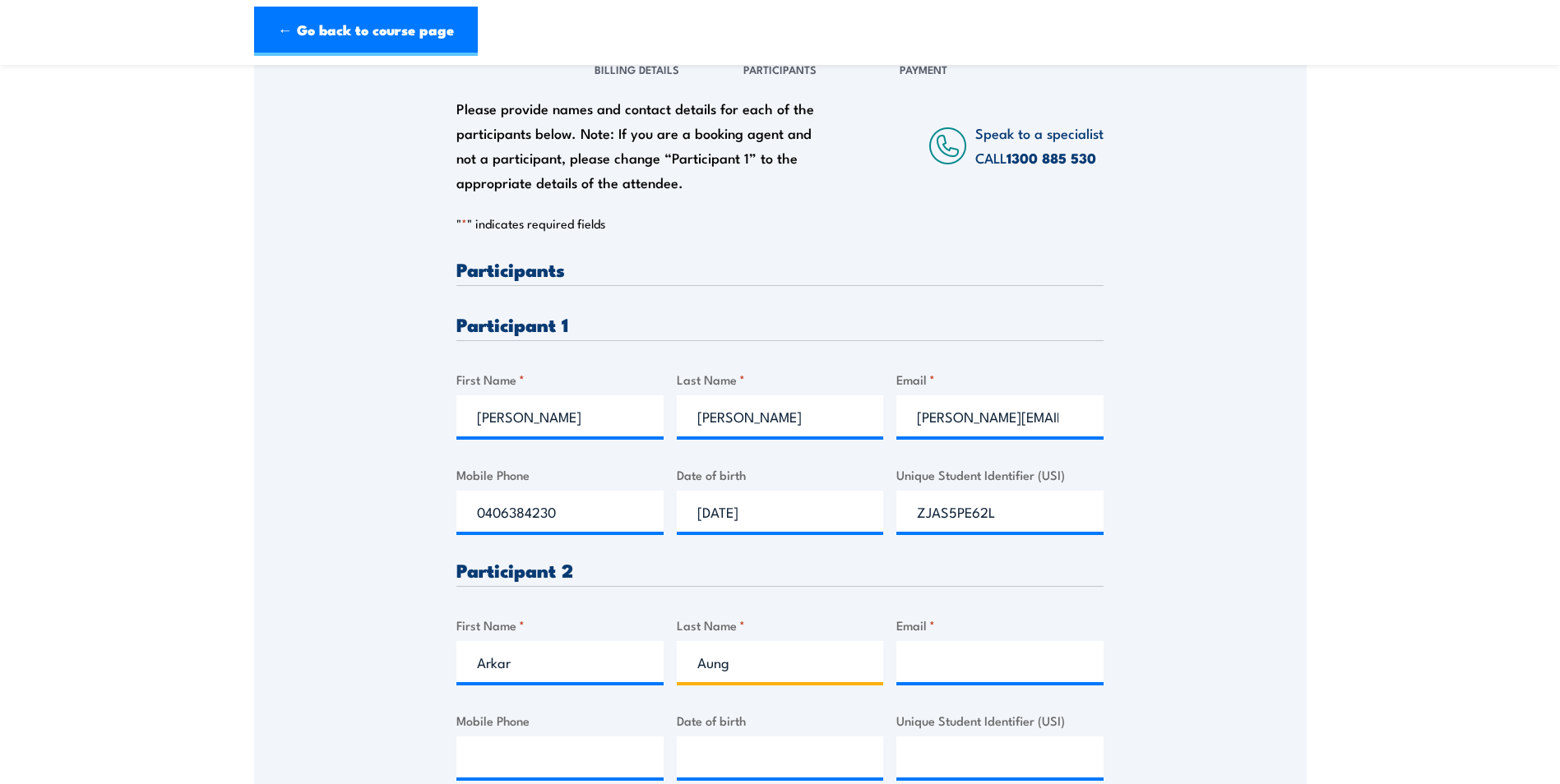
type input "Aung"
click at [945, 666] on input "Email *" at bounding box center [1000, 662] width 207 height 41
click at [916, 667] on input "Email *" at bounding box center [1000, 662] width 207 height 41
click at [931, 663] on input "Email *" at bounding box center [1000, 662] width 207 height 41
paste input "arkar.aung@ixom.com"
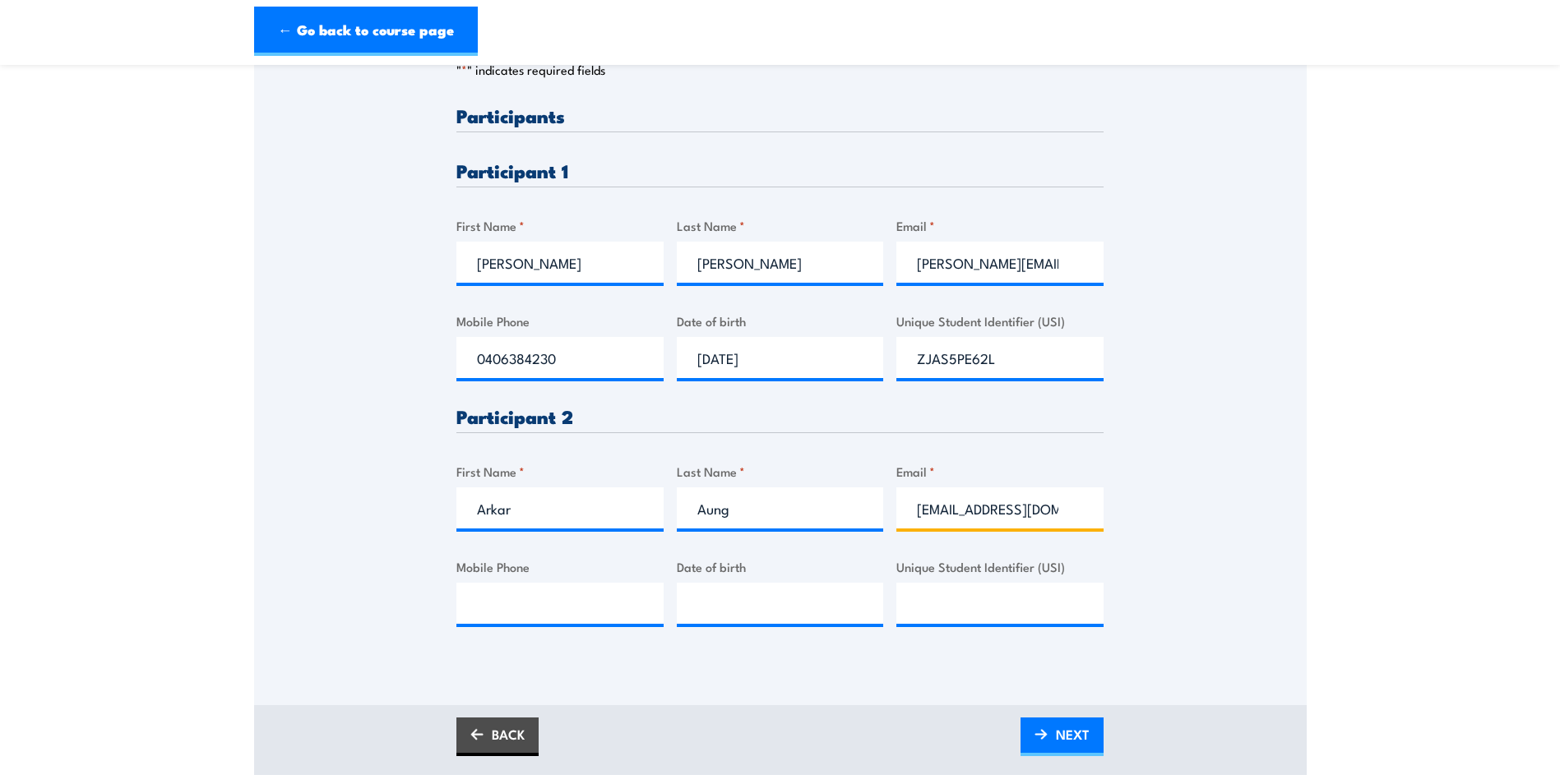
scroll to position [411, 0]
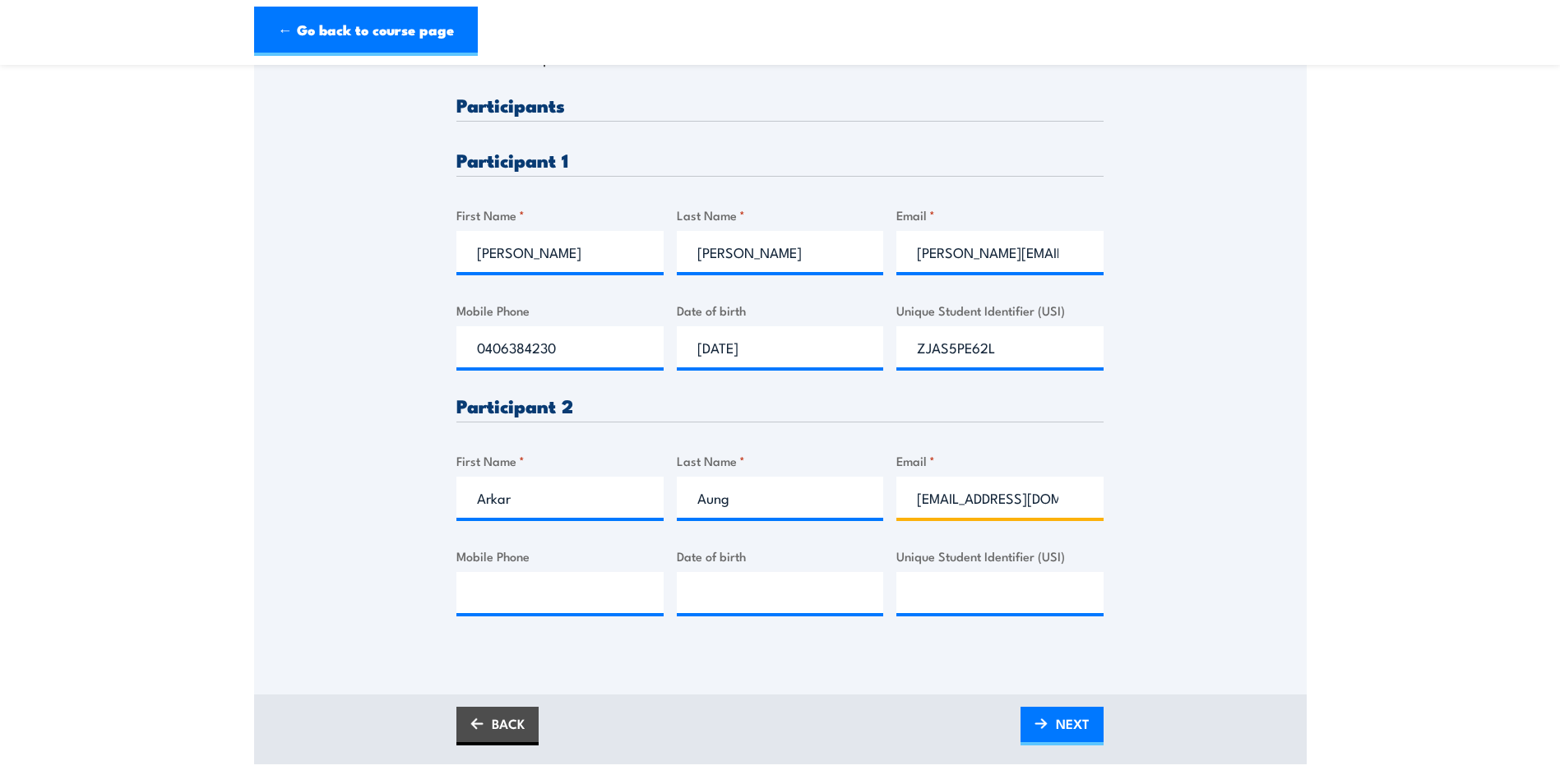
type input "arkar.aung@ixom.com"
click at [510, 594] on input "Mobile Phone" at bounding box center [559, 593] width 207 height 41
click at [700, 592] on input "__/__/____" at bounding box center [780, 593] width 207 height 41
type input "10/02/1991"
click at [937, 596] on input "Unique Student Identifier (USI)" at bounding box center [1000, 593] width 207 height 41
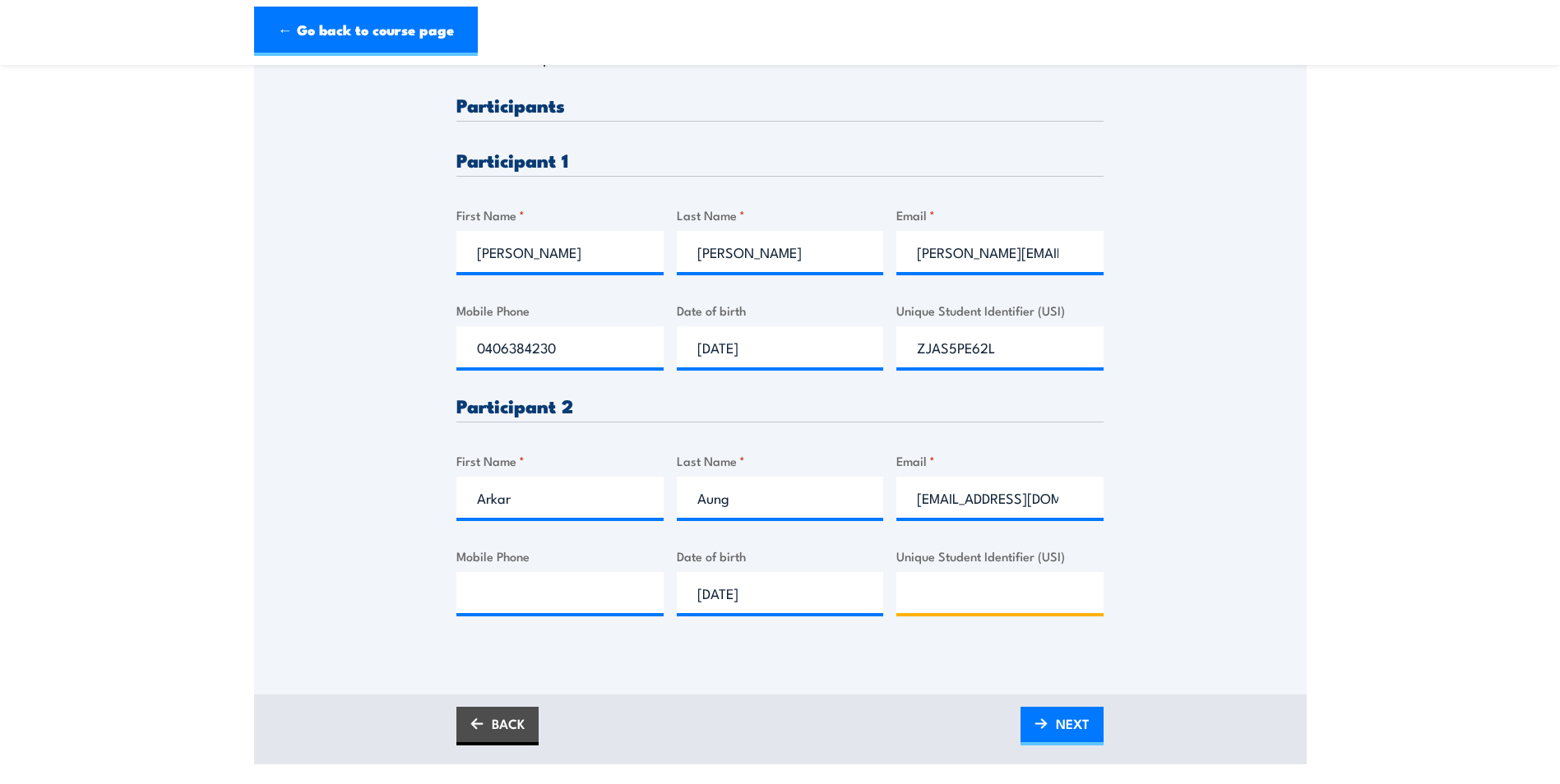
paste input "U5YEMY4TSE"
type input "U5YEMY4TSE"
click at [509, 588] on input "Mobile Phone" at bounding box center [559, 593] width 207 height 41
click at [1477, 231] on section "Fire Extinguisher / Fire Warden Training 08:00 2 "" at bounding box center [780, 217] width 1560 height 1093
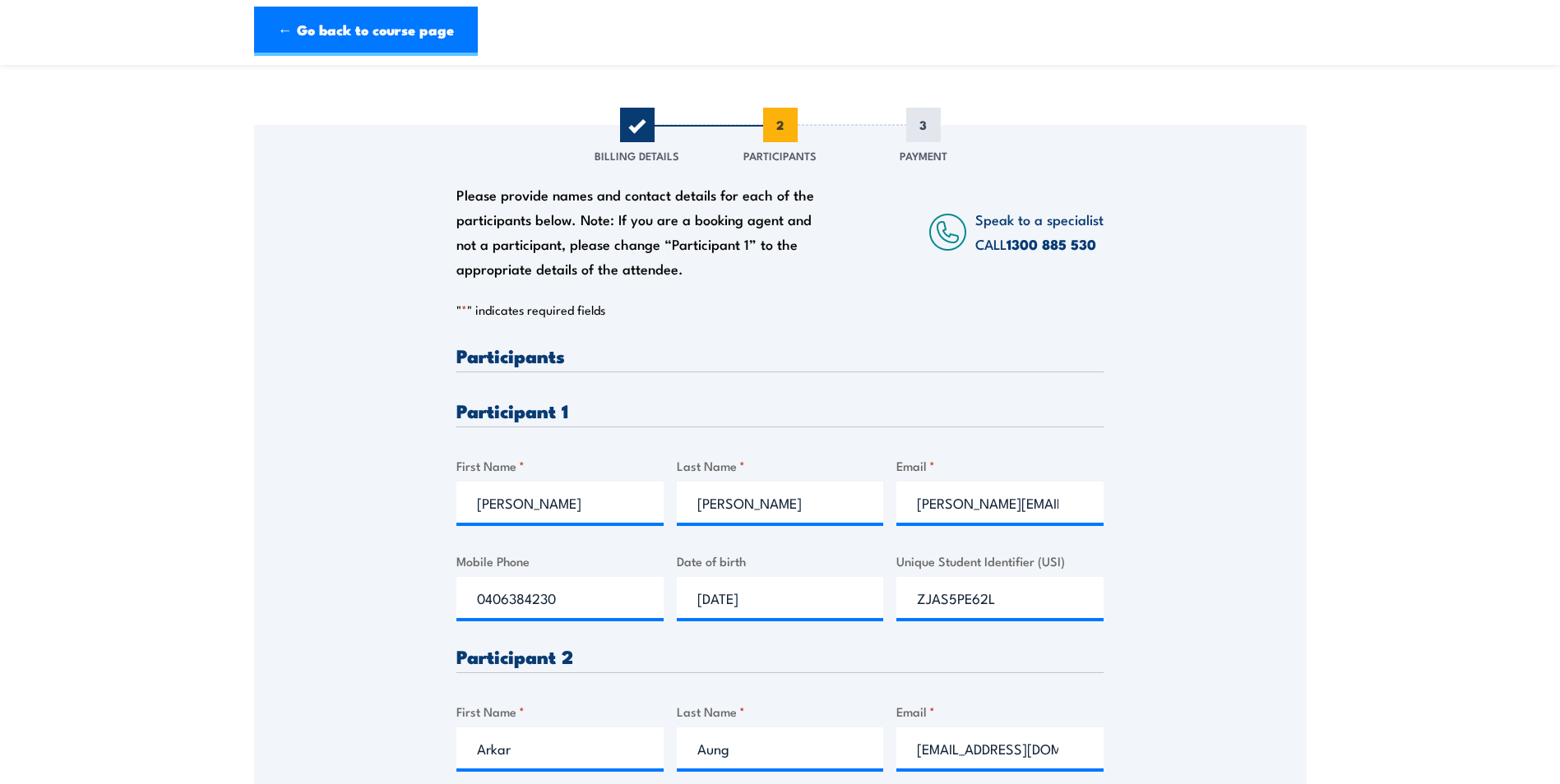
scroll to position [329, 0]
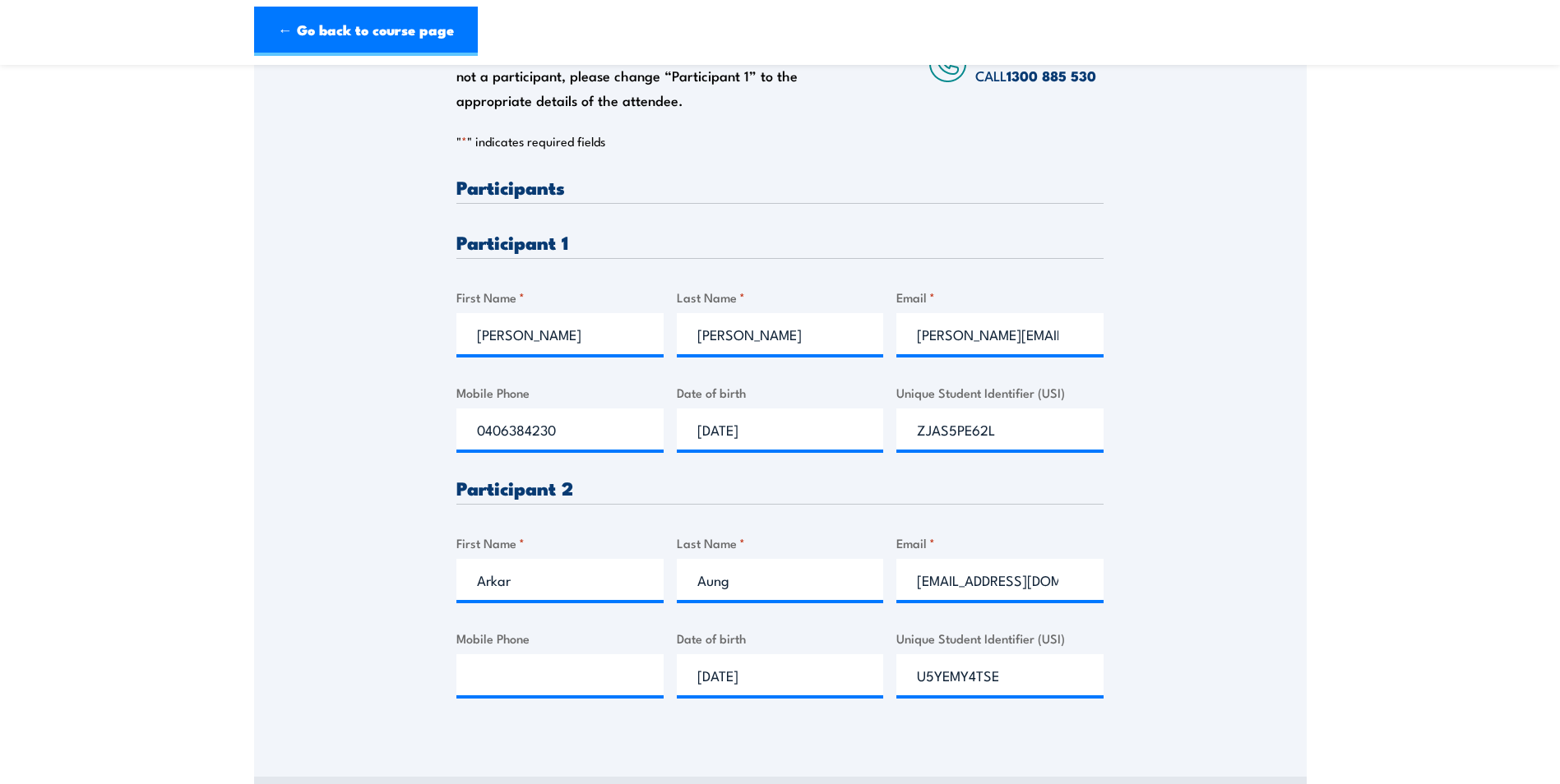
click at [1231, 642] on div "Please provide names and contact details for each of the participants below. No…" at bounding box center [780, 343] width 1053 height 774
click at [1204, 660] on div "Please provide names and contact details for each of the participants below. No…" at bounding box center [780, 343] width 1053 height 774
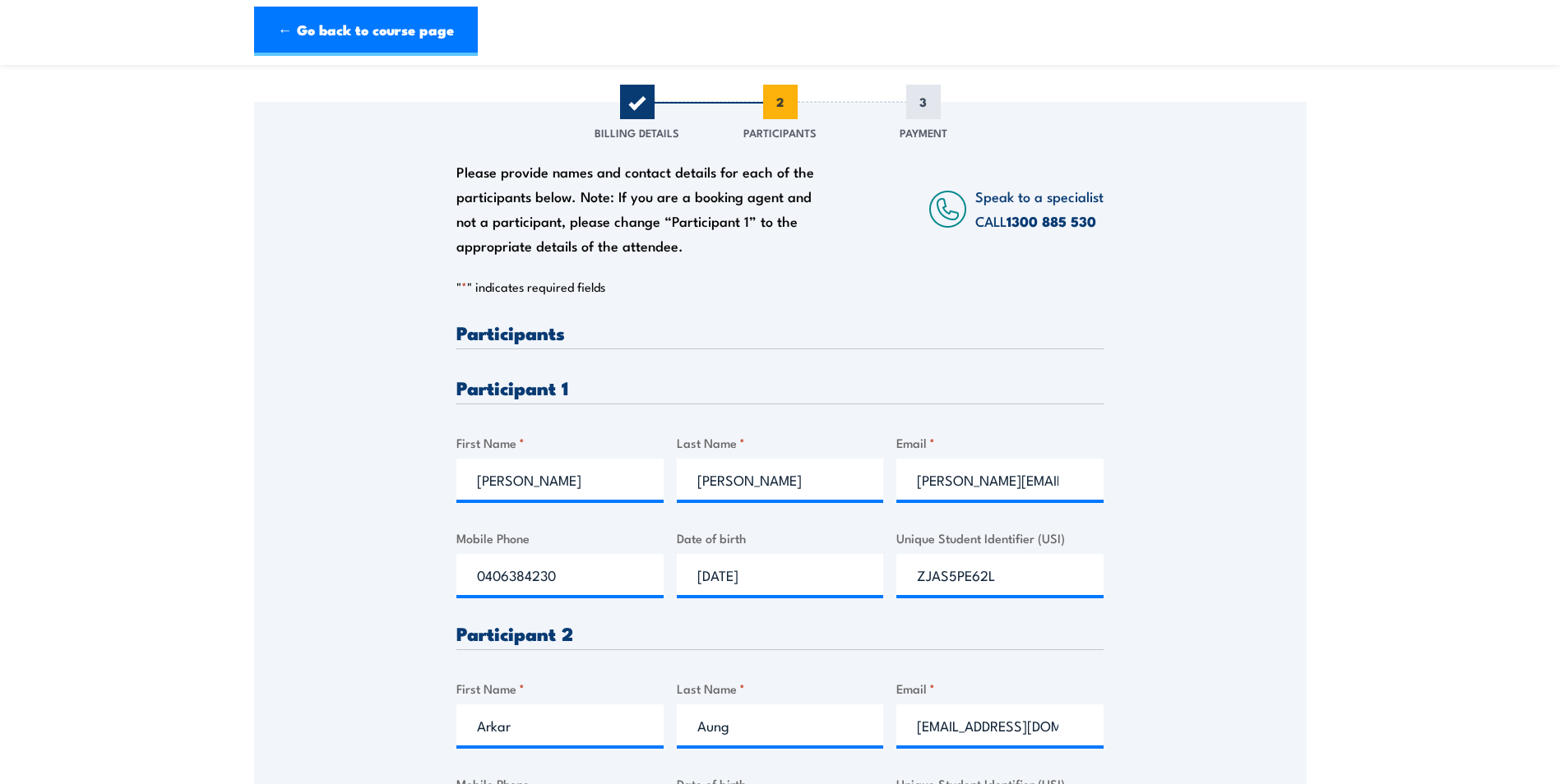
scroll to position [164, 0]
